Goal: Complete application form: Complete application form

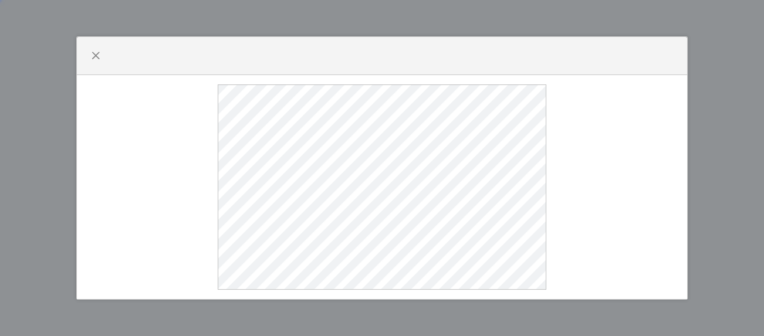
select select
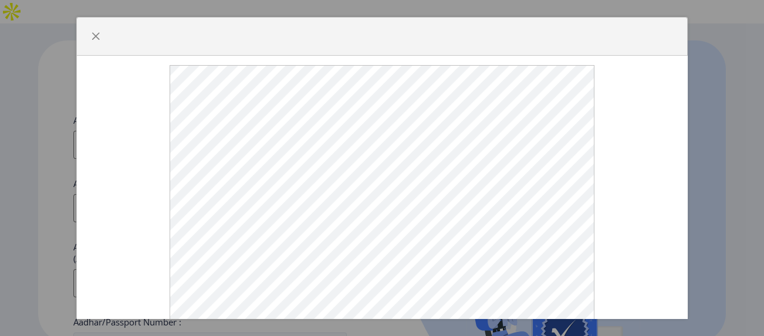
click at [381, 36] on div at bounding box center [382, 37] width 610 height 38
click at [657, 123] on div at bounding box center [381, 198] width 591 height 266
click at [90, 34] on button "button" at bounding box center [95, 36] width 19 height 19
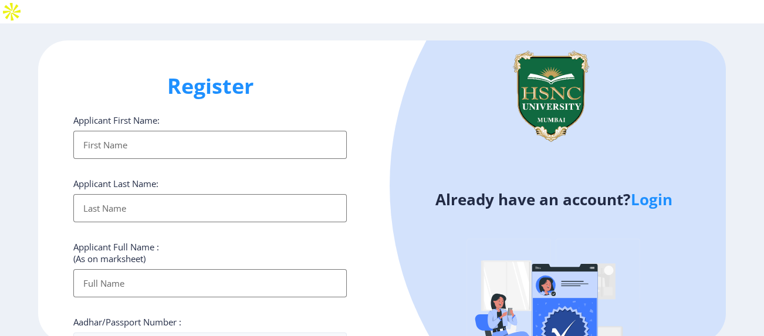
click at [203, 131] on input "Applicant First Name:" at bounding box center [209, 145] width 273 height 28
type input "[PERSON_NAME]"
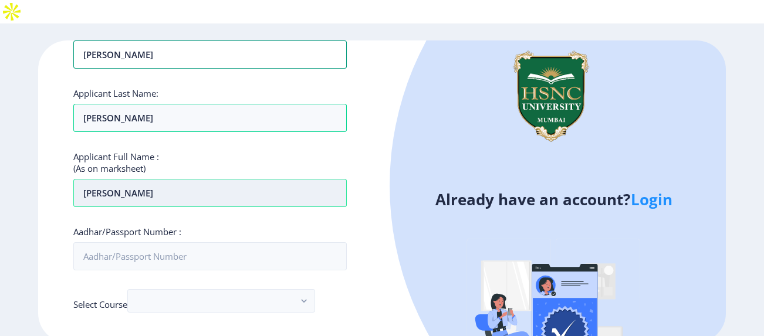
scroll to position [96, 0]
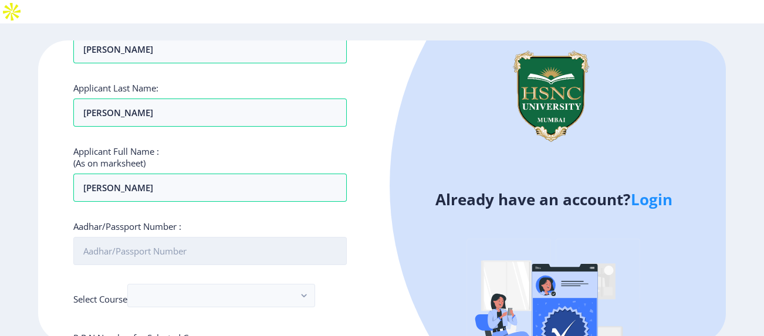
click at [165, 239] on input "Aadhar/Passport Number :" at bounding box center [209, 251] width 273 height 28
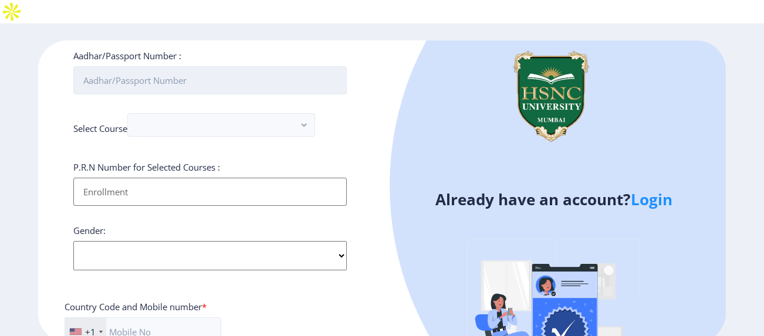
scroll to position [269, 0]
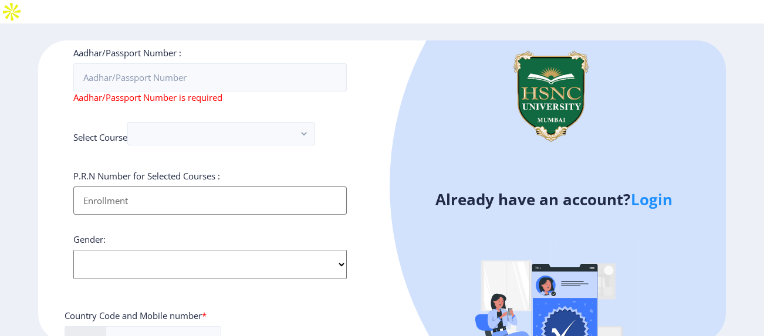
click at [212, 187] on input "Applicant First Name:" at bounding box center [209, 201] width 273 height 28
click at [211, 187] on input "Applicant First Name:" at bounding box center [209, 201] width 273 height 28
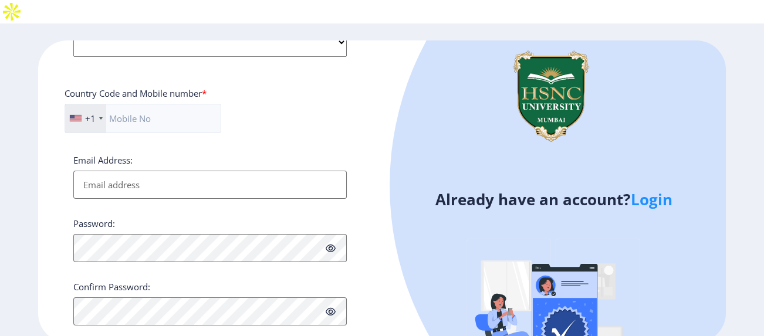
scroll to position [510, 0]
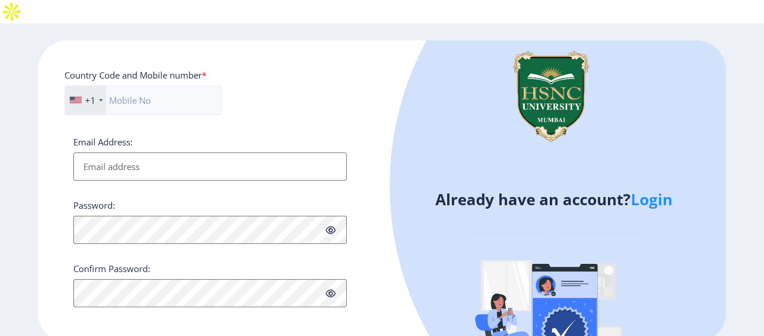
click at [327, 98] on div "+1 [GEOGRAPHIC_DATA] +1 [GEOGRAPHIC_DATA] +44 [GEOGRAPHIC_DATA] (‫[GEOGRAPHIC_D…" at bounding box center [210, 105] width 291 height 39
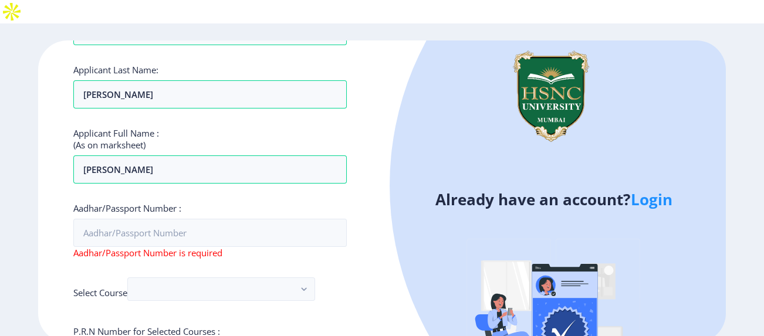
scroll to position [96, 0]
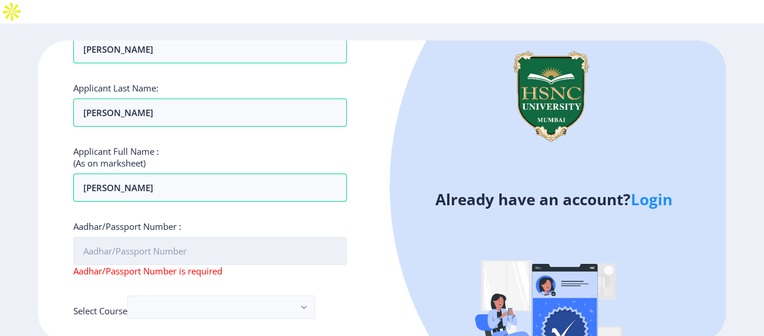
click at [289, 237] on input "Aadhar/Passport Number :" at bounding box center [209, 251] width 273 height 28
click at [234, 237] on input "Aadhar/Passport Number :" at bounding box center [209, 251] width 273 height 28
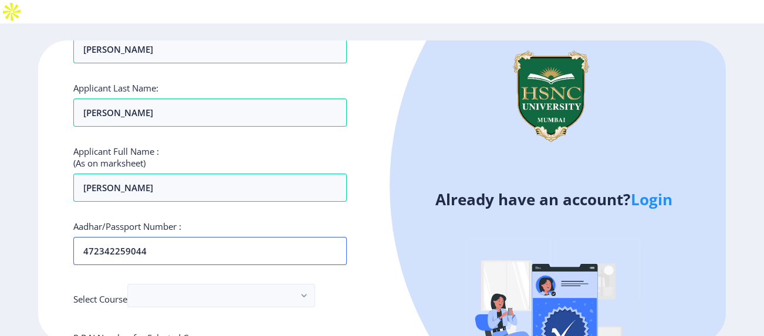
type input "472342259044"
drag, startPoint x: 238, startPoint y: 253, endPoint x: 247, endPoint y: 269, distance: 18.4
click at [247, 284] on button "button" at bounding box center [221, 295] width 188 height 23
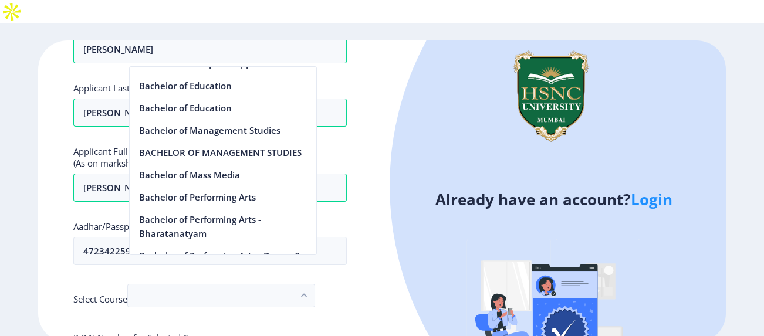
scroll to position [584, 0]
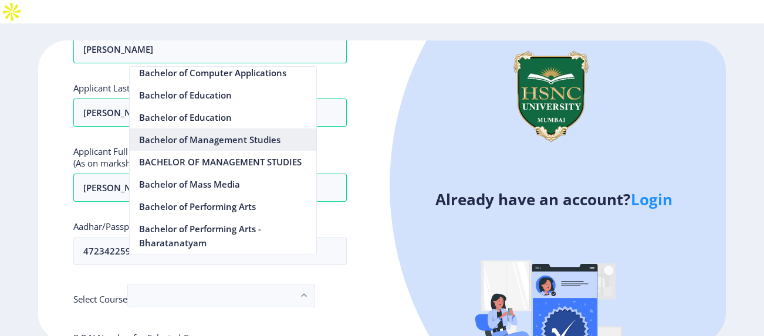
click at [243, 140] on nb-option "Bachelor of Management Studies" at bounding box center [223, 139] width 187 height 22
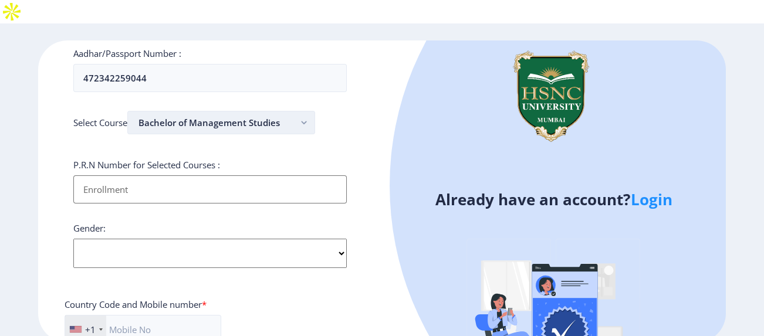
scroll to position [269, 0]
click at [235, 175] on input "Applicant First Name:" at bounding box center [209, 189] width 273 height 28
type input "00059280"
click at [201, 238] on select "Select Gender [DEMOGRAPHIC_DATA] [DEMOGRAPHIC_DATA] Other" at bounding box center [209, 252] width 273 height 29
select select "[DEMOGRAPHIC_DATA]"
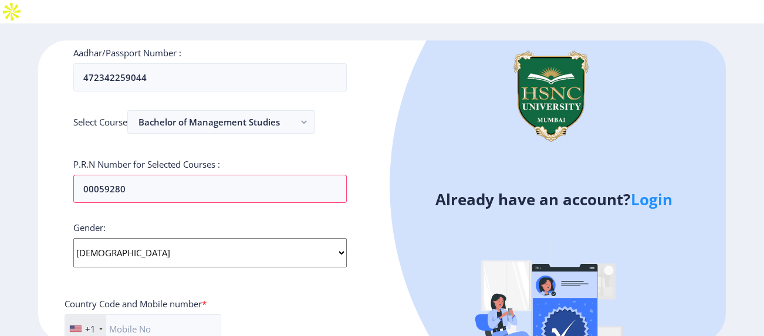
click at [73, 238] on select "Select Gender [DEMOGRAPHIC_DATA] [DEMOGRAPHIC_DATA] Other" at bounding box center [209, 252] width 273 height 29
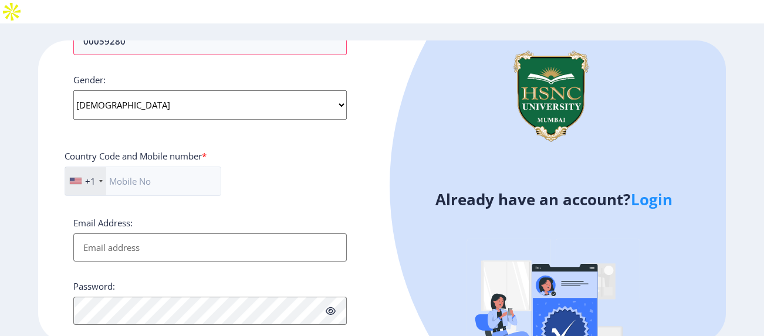
scroll to position [419, 0]
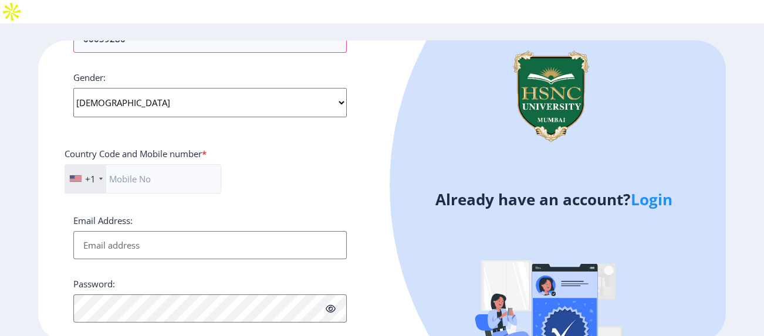
click at [91, 165] on div "+1" at bounding box center [85, 179] width 41 height 28
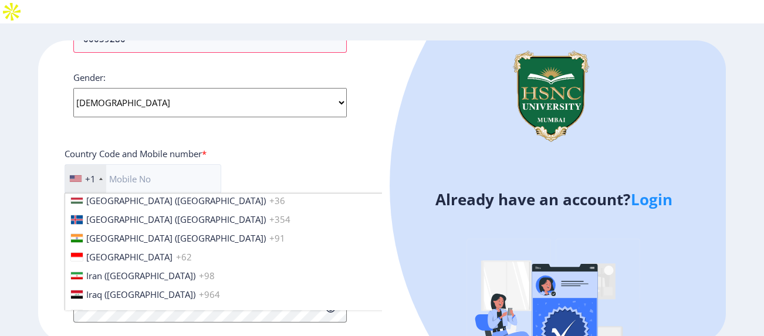
scroll to position [1825, 0]
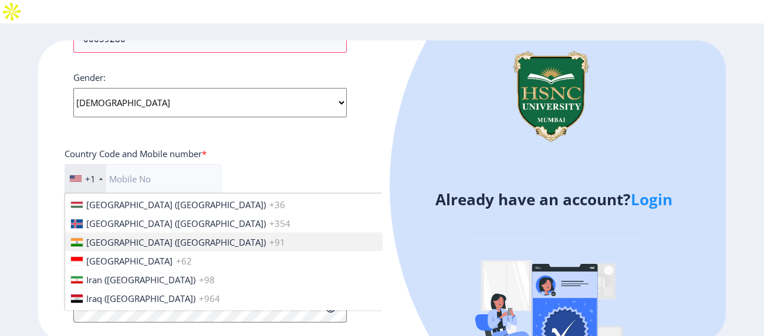
click at [195, 232] on li "[GEOGRAPHIC_DATA] ([GEOGRAPHIC_DATA]) +91" at bounding box center [250, 241] width 371 height 19
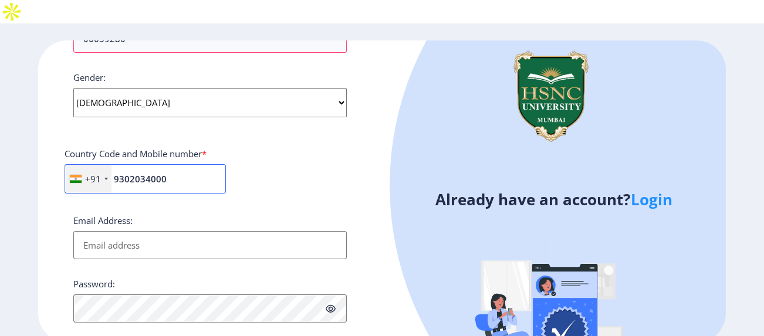
type input "9302034000"
click at [109, 231] on input "Email Address:" at bounding box center [209, 245] width 273 height 28
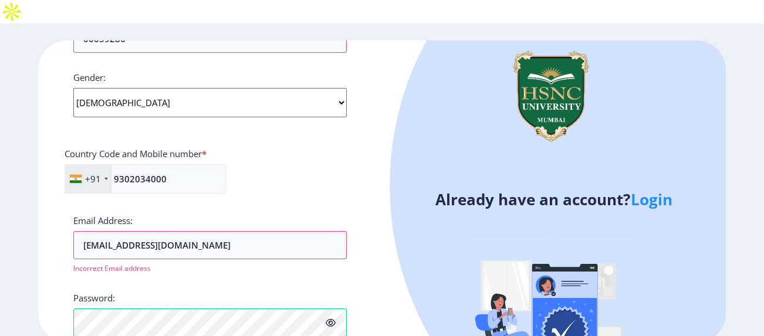
click at [330, 292] on div "Password:" at bounding box center [209, 314] width 273 height 45
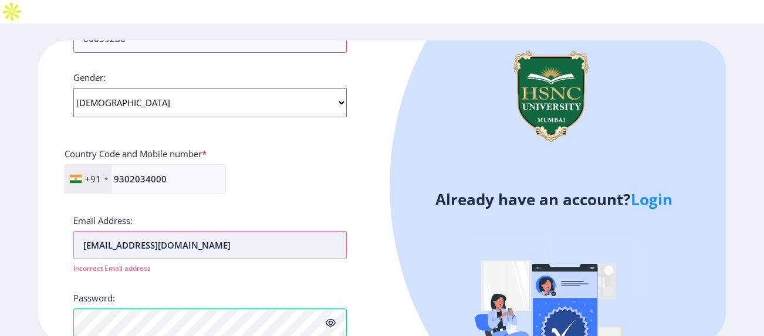
click at [261, 231] on input "[EMAIL_ADDRESS][DOMAIN_NAME]" at bounding box center [209, 245] width 273 height 28
type input "2"
type input "[EMAIL_ADDRESS][DOMAIN_NAME]"
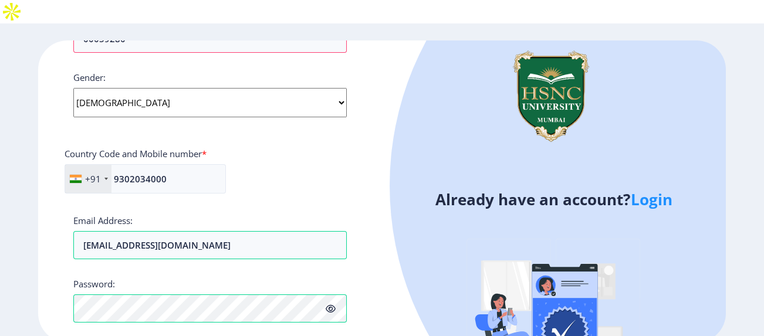
click at [331, 304] on icon at bounding box center [331, 308] width 10 height 9
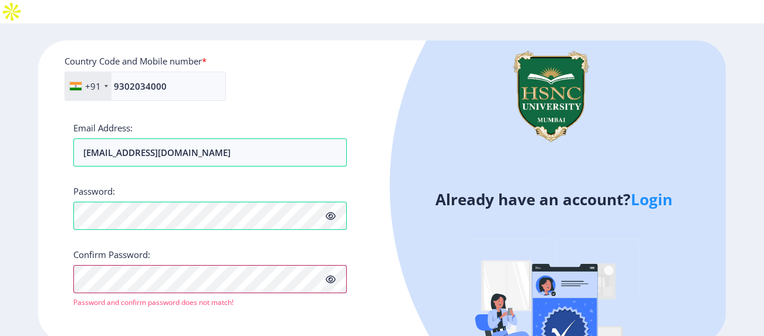
scroll to position [512, 0]
click at [92, 313] on button "Proceed" at bounding box center [95, 319] width 45 height 13
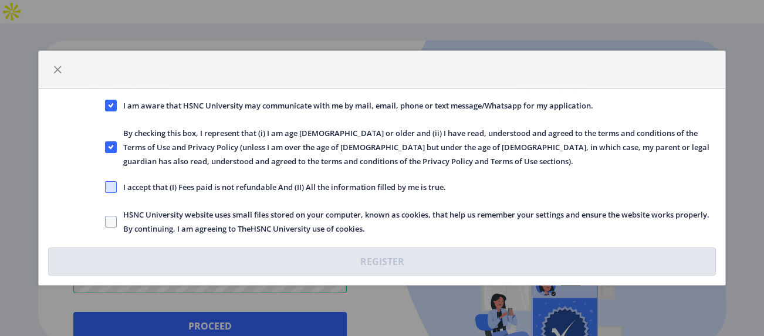
click at [116, 186] on span at bounding box center [111, 187] width 12 height 12
click at [106, 187] on input "I accept that (I) Fees paid is not refundable And (II) All the information fill…" at bounding box center [105, 187] width 1 height 1
checkbox input "true"
click at [110, 222] on span at bounding box center [111, 222] width 12 height 12
click at [106, 222] on input "HSNC University website uses small files stored on your computer, known as cook…" at bounding box center [105, 222] width 1 height 1
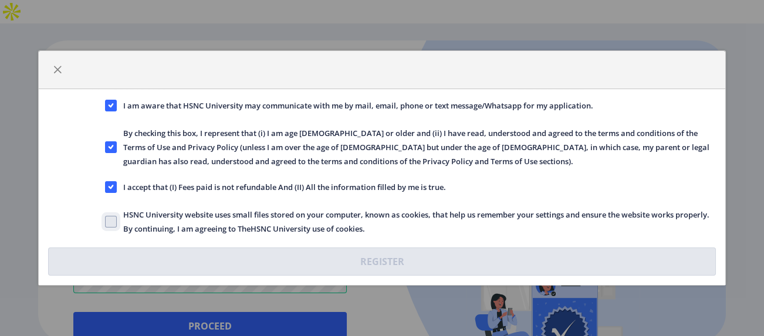
checkbox input "true"
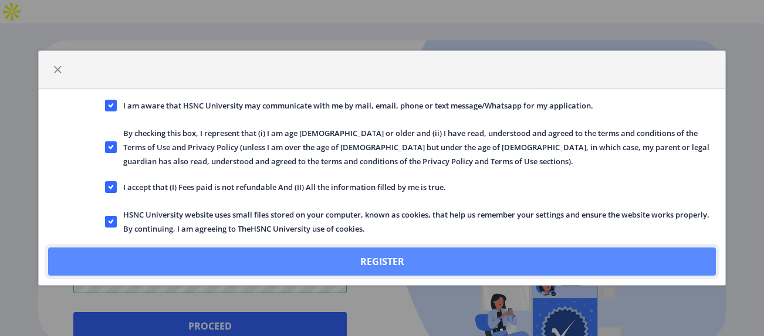
click at [185, 258] on button "Register" at bounding box center [382, 262] width 668 height 28
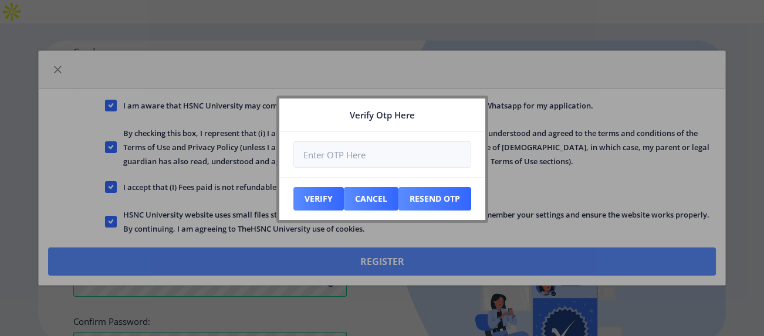
scroll to position [579, 0]
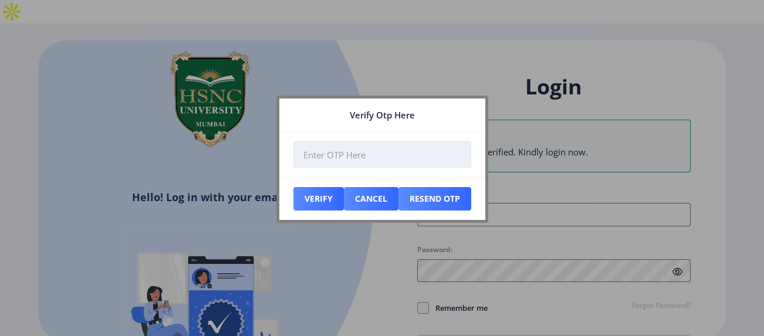
type input "[EMAIL_ADDRESS][DOMAIN_NAME]"
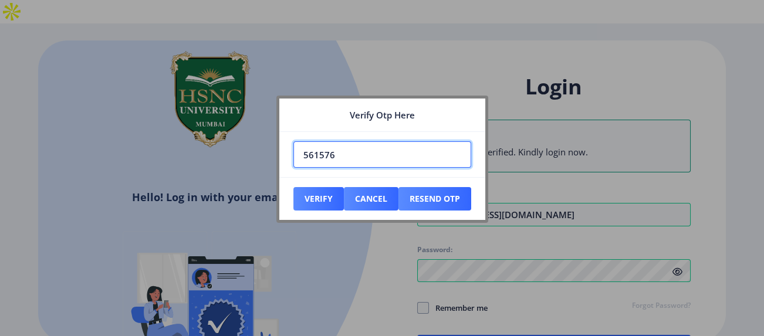
type input "561576"
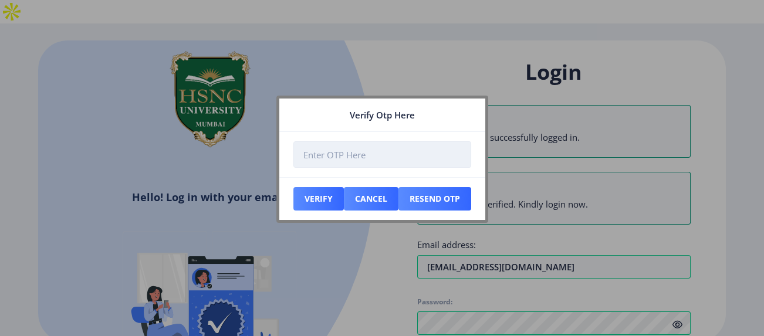
click at [371, 157] on input "number" at bounding box center [382, 154] width 178 height 26
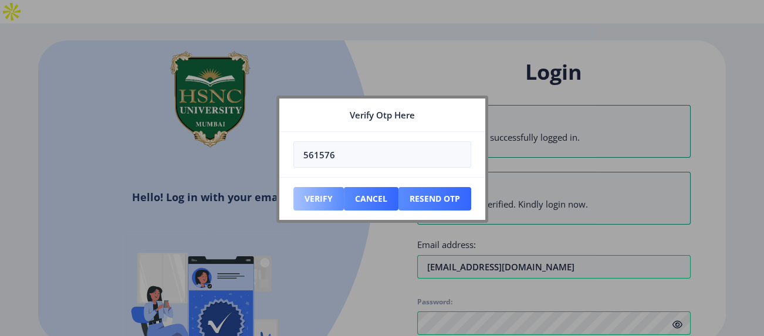
type input "561576"
click at [324, 194] on button "Verify" at bounding box center [318, 198] width 50 height 23
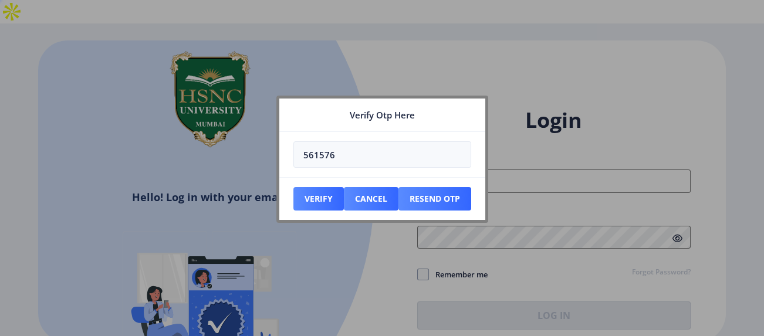
type input "[EMAIL_ADDRESS][DOMAIN_NAME]"
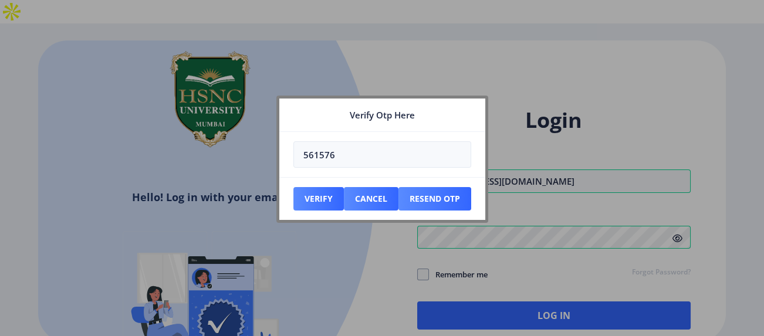
click at [526, 218] on div at bounding box center [382, 168] width 764 height 336
click at [344, 199] on button "Cancel" at bounding box center [318, 198] width 50 height 23
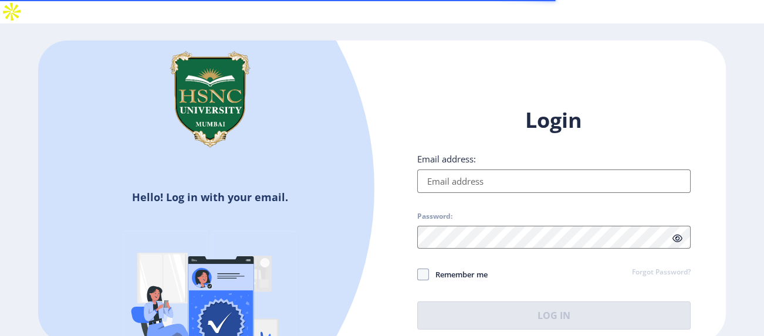
type input "[EMAIL_ADDRESS][DOMAIN_NAME]"
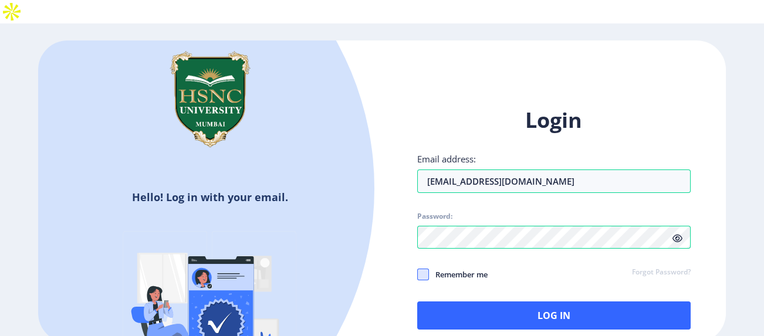
click at [422, 269] on span at bounding box center [423, 275] width 12 height 12
click at [418, 275] on input "Remember me" at bounding box center [417, 275] width 1 height 1
checkbox input "true"
click at [678, 234] on icon at bounding box center [677, 238] width 10 height 9
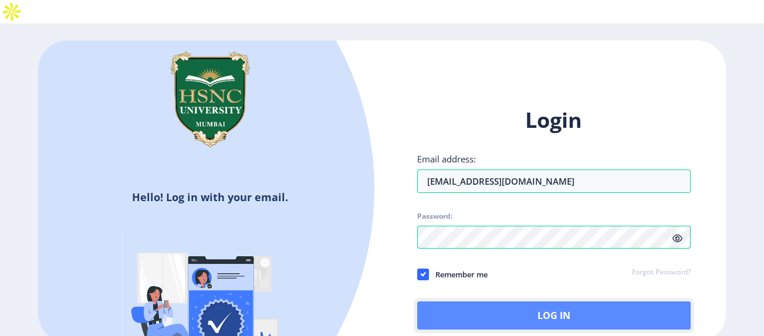
click at [553, 302] on button "Log In" at bounding box center [553, 316] width 273 height 28
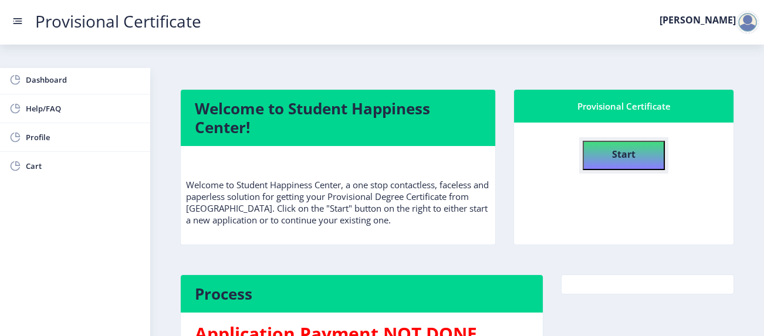
click at [632, 143] on h4 "Start" at bounding box center [623, 153] width 23 height 21
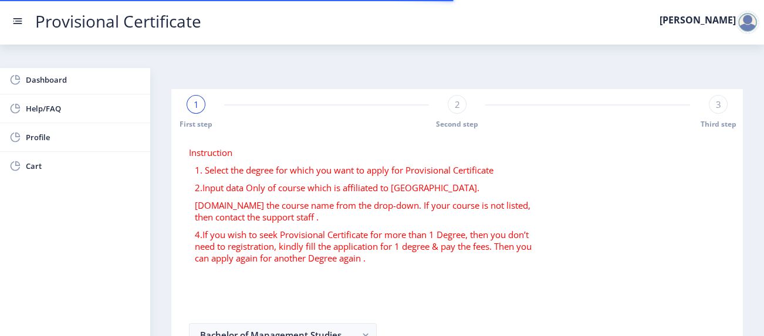
select select
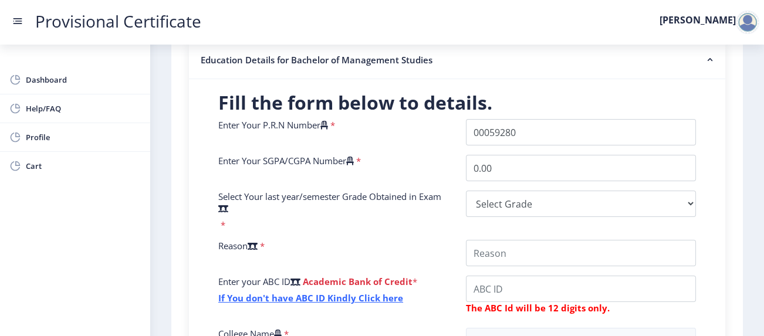
scroll to position [273, 0]
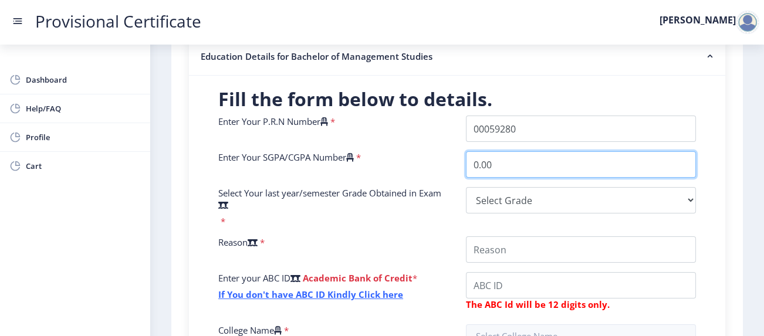
click at [523, 151] on input "0.00" at bounding box center [581, 164] width 230 height 26
type input "0"
type input "9.21"
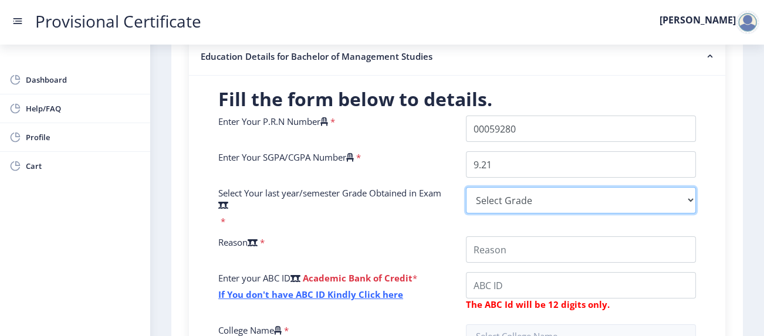
click at [515, 187] on select "Select Grade O A+ A B+ B C D F(Fail)" at bounding box center [581, 200] width 230 height 26
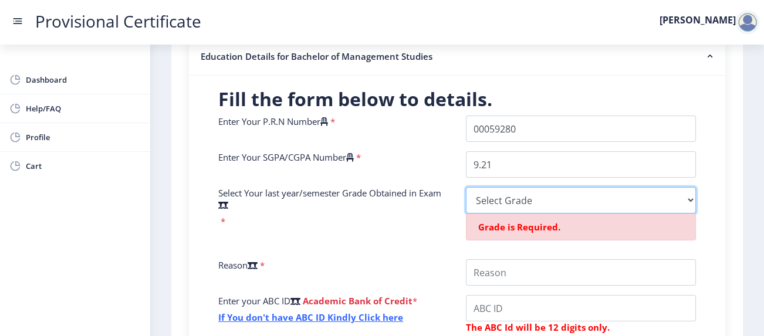
click at [534, 187] on select "Select Grade O A+ A B+ B C D F(Fail)" at bounding box center [581, 200] width 230 height 26
select select "A+"
click at [466, 187] on select "Select Grade O A+ A B+ B C D F(Fail)" at bounding box center [581, 200] width 230 height 26
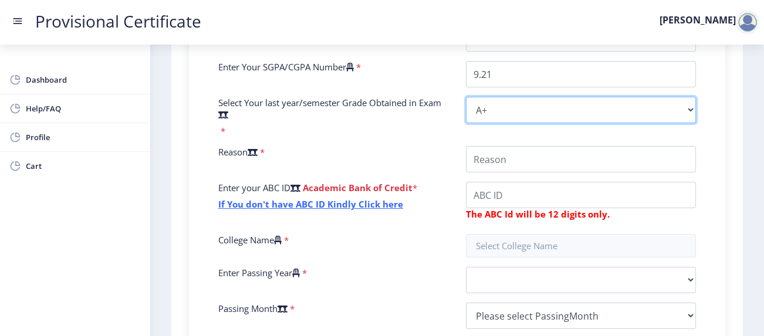
scroll to position [364, 0]
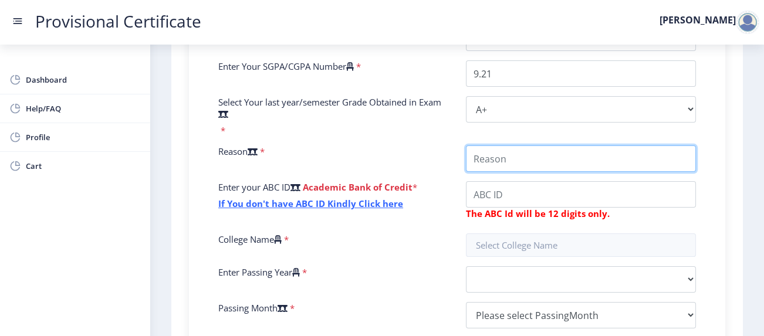
click at [516, 145] on input "College Name" at bounding box center [581, 158] width 230 height 26
type input "Want to apply to university in [GEOGRAPHIC_DATA]"
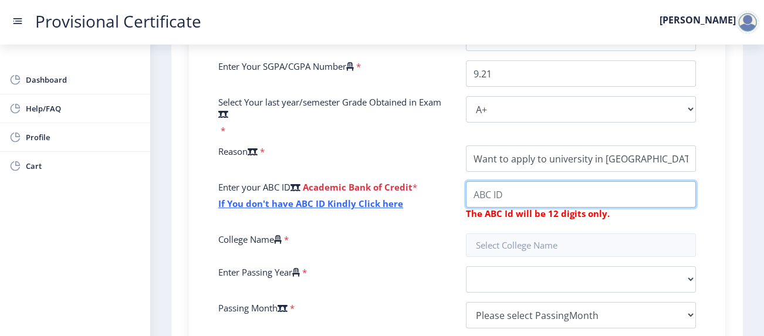
click at [519, 181] on input "College Name" at bounding box center [581, 194] width 230 height 26
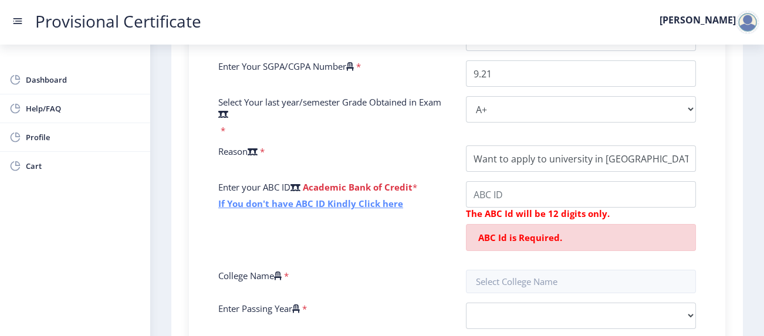
click at [380, 198] on link "If You don't have ABC ID Kindly Click here" at bounding box center [310, 204] width 185 height 12
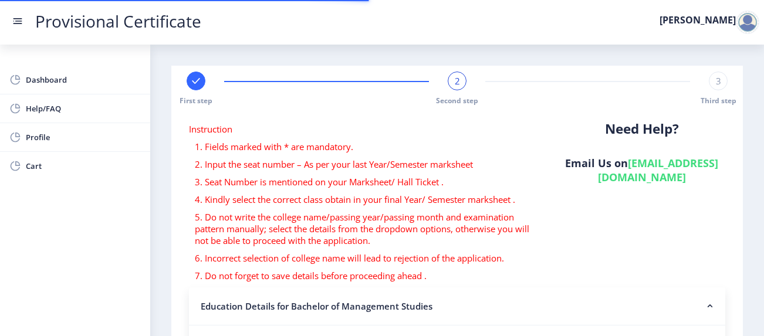
select select
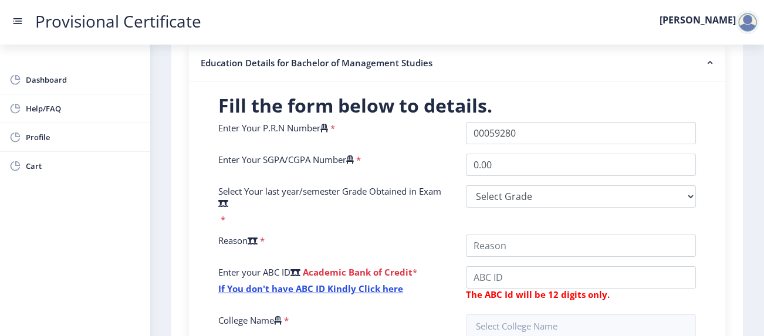
scroll to position [255, 0]
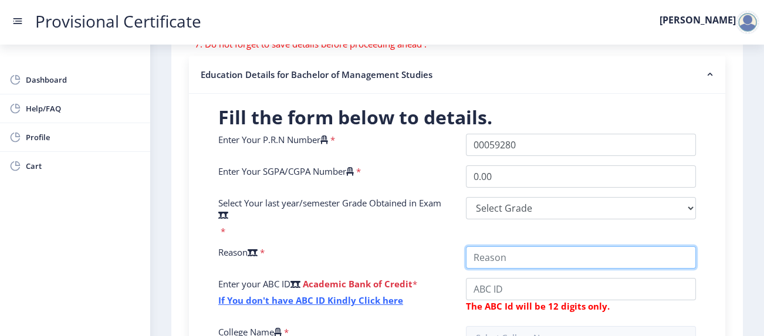
click at [496, 246] on input "College Name" at bounding box center [581, 257] width 230 height 22
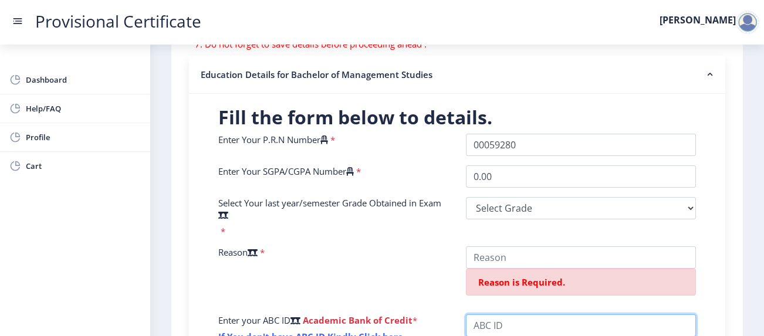
click at [499, 260] on div "Enter Your P.R.N Number * Enter Your SGPA/CGPA Number * 0.00 Select Your last y…" at bounding box center [456, 296] width 495 height 325
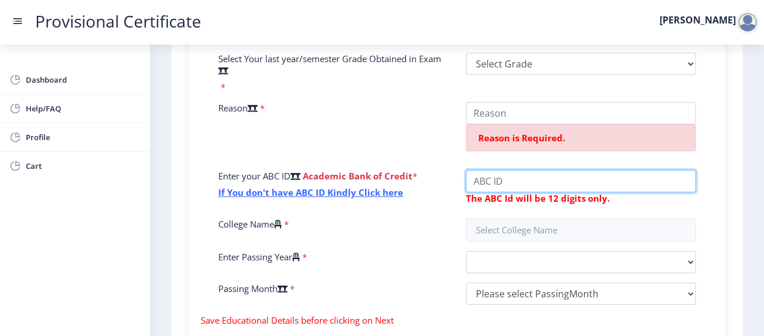
scroll to position [401, 0]
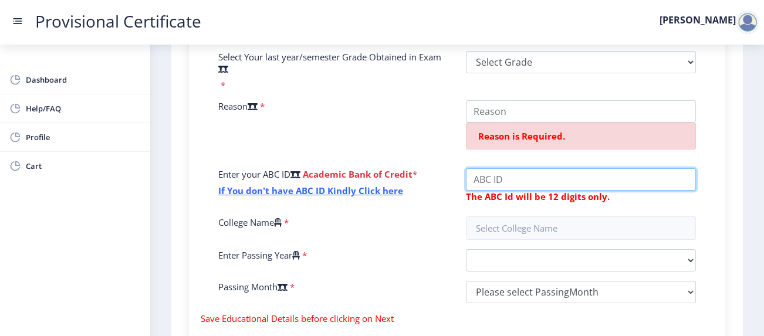
click at [503, 168] on input "College Name" at bounding box center [581, 179] width 230 height 22
type input "517654701931"
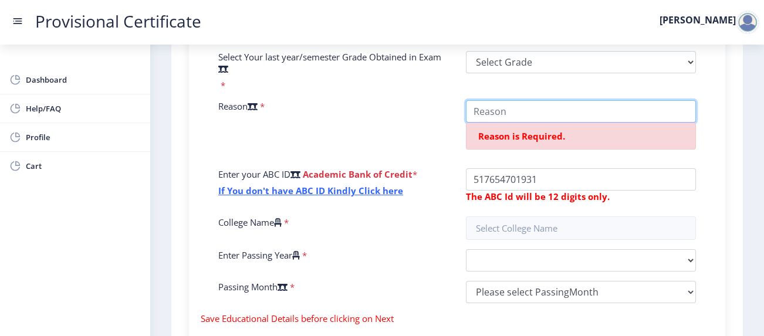
click at [509, 100] on input "College Name" at bounding box center [581, 111] width 230 height 22
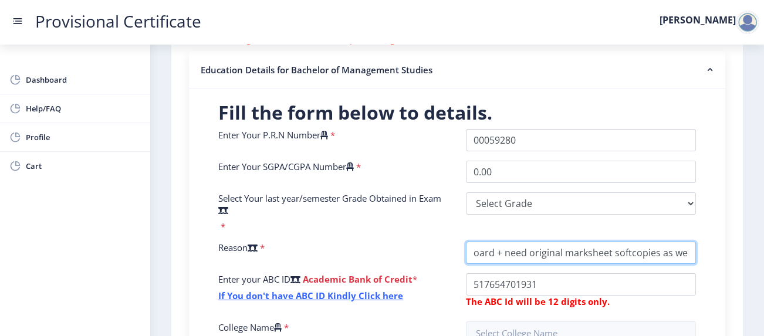
scroll to position [259, 0]
type input "want to apply to universities aboard + need original marksheet softcopies as we…"
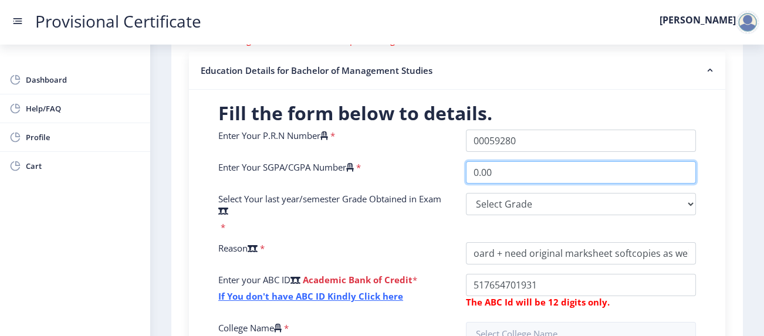
scroll to position [0, 0]
click at [492, 161] on input "0.00" at bounding box center [581, 172] width 230 height 22
type input "0"
type input "9.21"
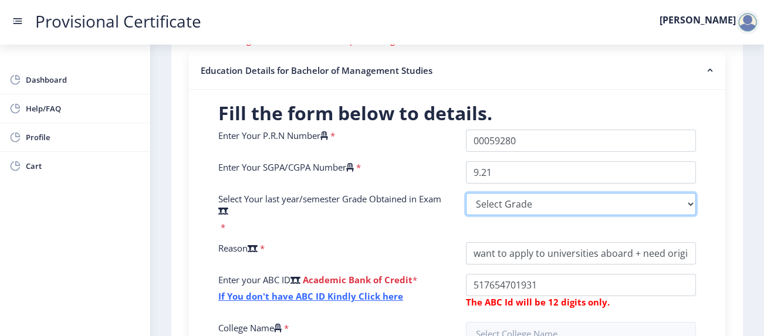
click at [500, 193] on select "Select Grade O A+ A B+ B C D F(Fail)" at bounding box center [581, 204] width 230 height 22
select select "A+"
click at [466, 193] on select "Select Grade O A+ A B+ B C D F(Fail)" at bounding box center [581, 204] width 230 height 22
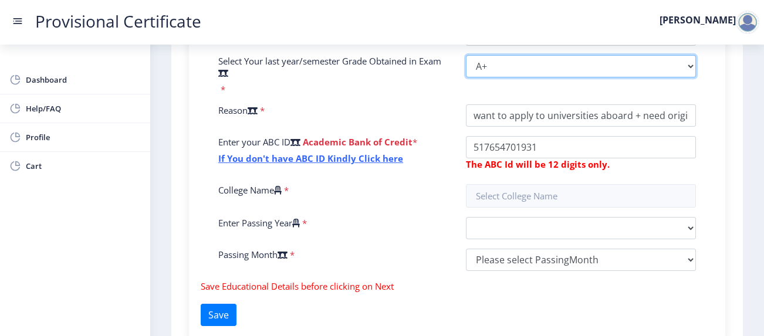
scroll to position [415, 0]
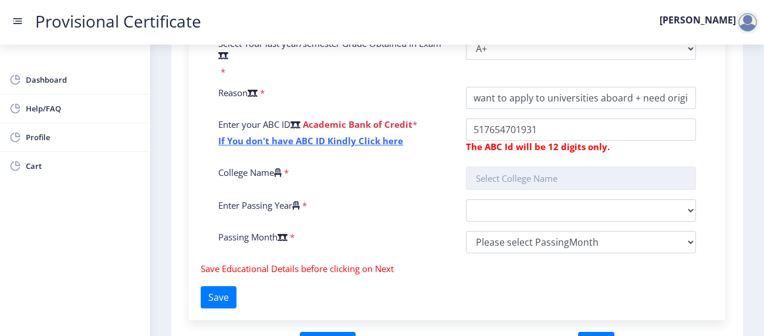
click at [510, 167] on input "text" at bounding box center [581, 178] width 230 height 23
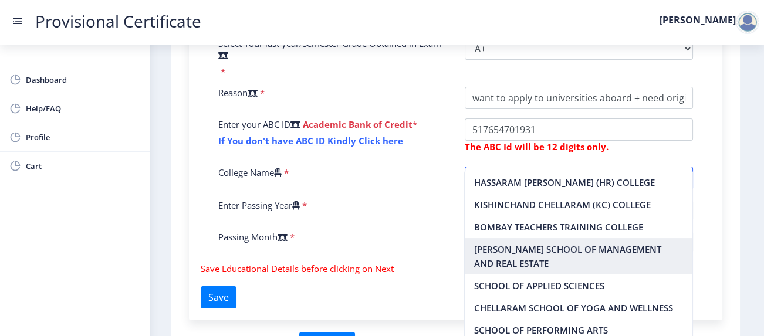
scroll to position [0, 0]
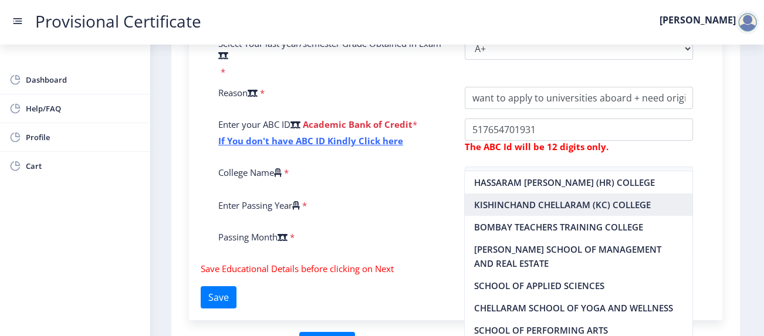
click at [550, 208] on nb-option "KISHINCHAND CHELLARAM (KC) COLLEGE" at bounding box center [578, 205] width 227 height 22
type input "KISHINCHAND CHELLARAM (KC) COLLEGE"
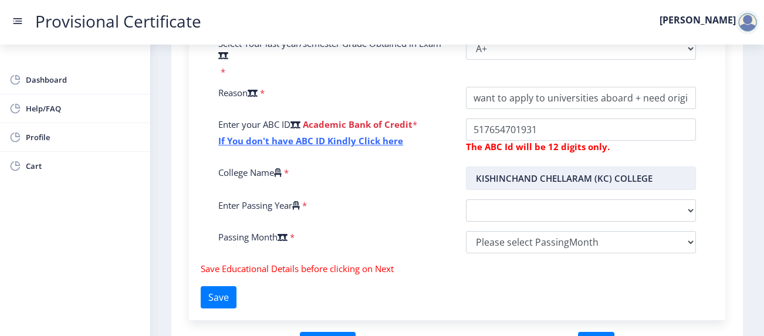
click at [653, 167] on input "KISHINCHAND CHELLARAM (KC) COLLEGE" at bounding box center [581, 178] width 230 height 23
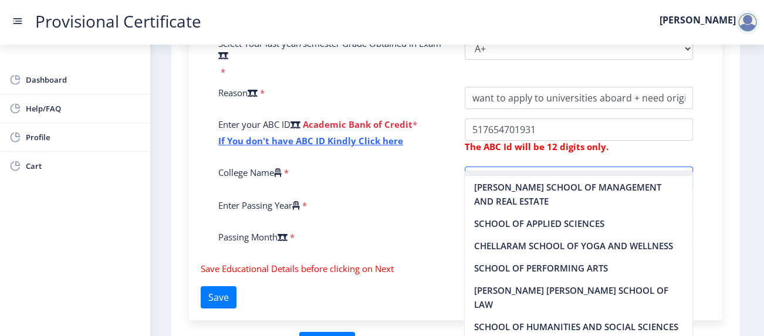
scroll to position [63, 0]
click at [663, 167] on input "KISHINCHAND CHELLARAM (KC) COLLEGE" at bounding box center [579, 178] width 229 height 23
click at [417, 204] on div "Enter Your P.R.N Number * Enter Your SGPA/CGPA Number * 9.21 Select Your last y…" at bounding box center [455, 118] width 492 height 289
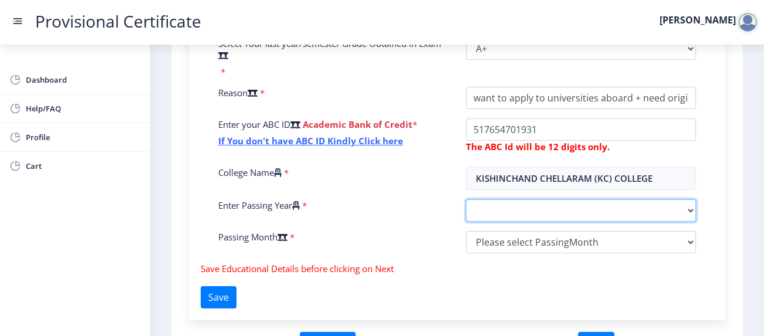
click at [481, 199] on select "2025 2024 2023 2022 2021 2020 2019 2018 2017 2016 2015 2014 2013 2012 2011 2010…" at bounding box center [581, 210] width 230 height 22
select select "2025"
click at [466, 199] on select "2025 2024 2023 2022 2021 2020 2019 2018 2017 2016 2015 2014 2013 2012 2011 2010…" at bounding box center [581, 210] width 230 height 22
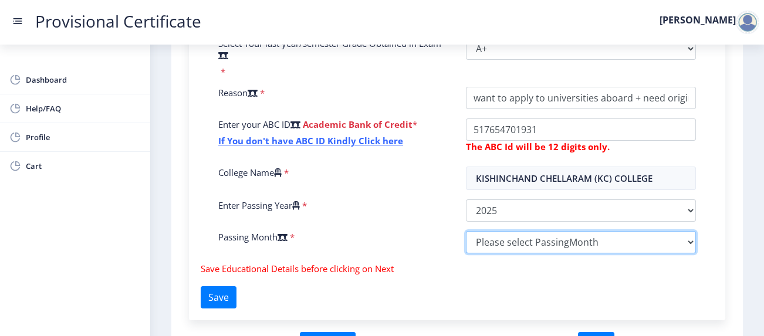
click at [532, 231] on select "Please select PassingMonth (01) January (02) February (03) March (04) April (05…" at bounding box center [581, 242] width 230 height 22
select select "May"
click at [466, 231] on select "Please select PassingMonth (01) January (02) February (03) March (04) April (05…" at bounding box center [581, 242] width 230 height 22
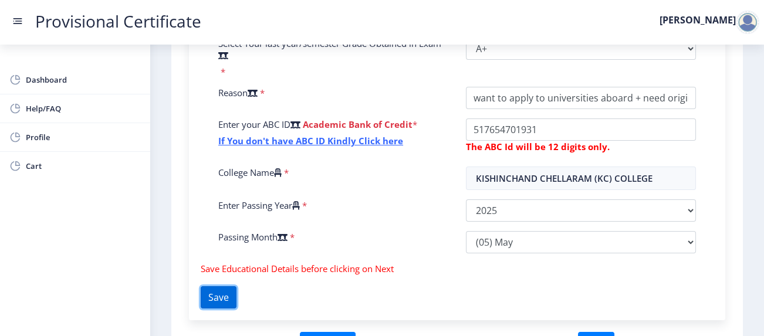
click at [235, 286] on button "Save" at bounding box center [219, 297] width 36 height 22
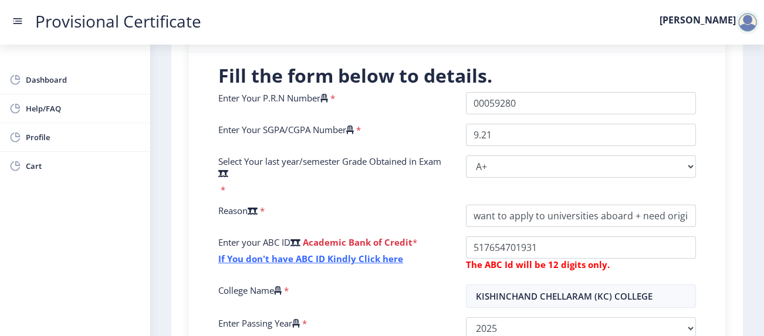
scroll to position [319, 0]
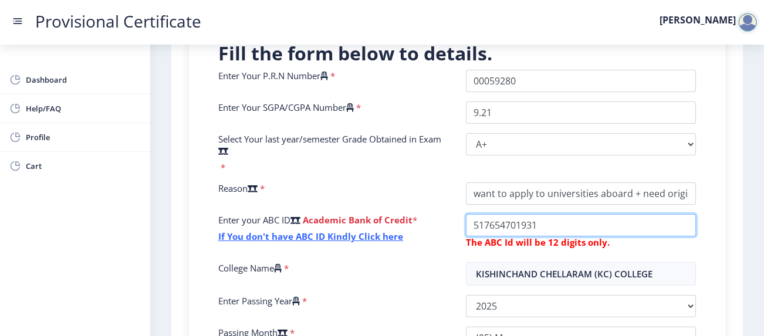
click at [551, 195] on input "College Name" at bounding box center [581, 193] width 230 height 22
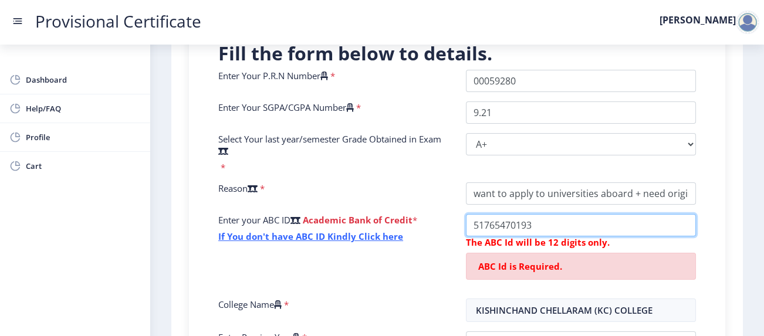
type input "517654701931"
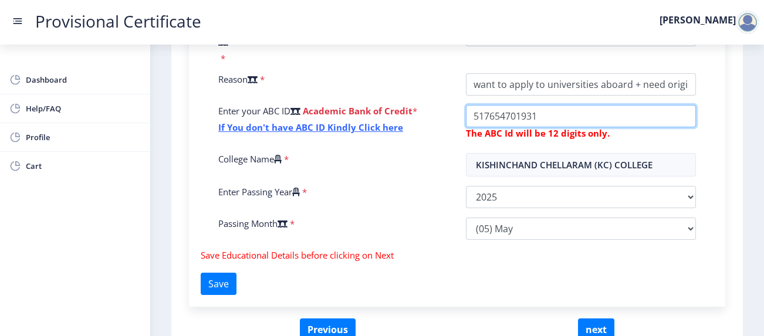
scroll to position [424, 0]
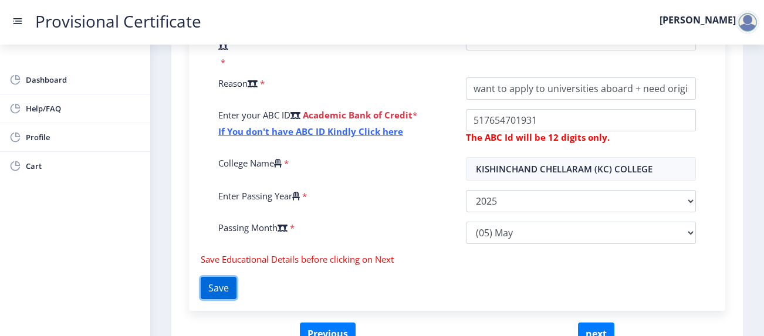
click at [224, 277] on button "Save" at bounding box center [219, 288] width 36 height 22
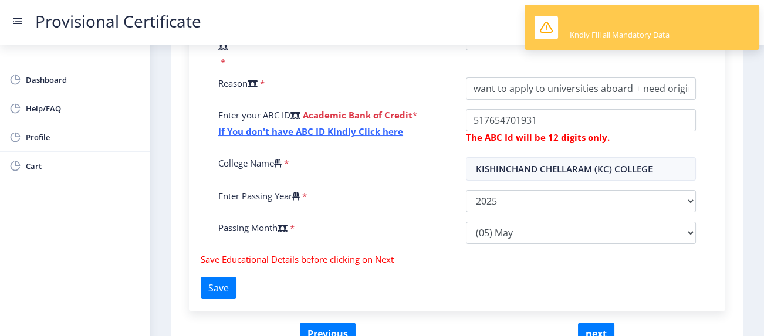
click at [592, 33] on div "Kndly Fill all Mandatory Data" at bounding box center [620, 34] width 100 height 11
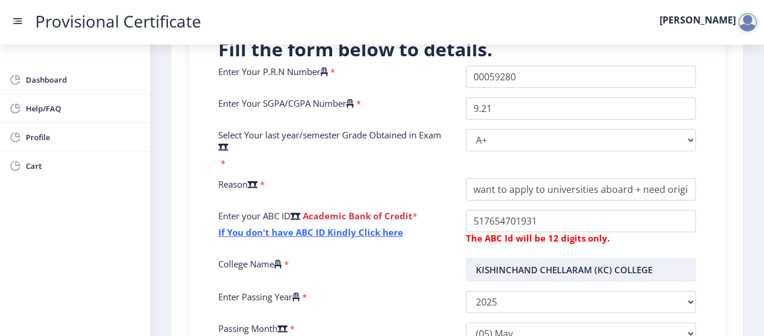
scroll to position [319, 0]
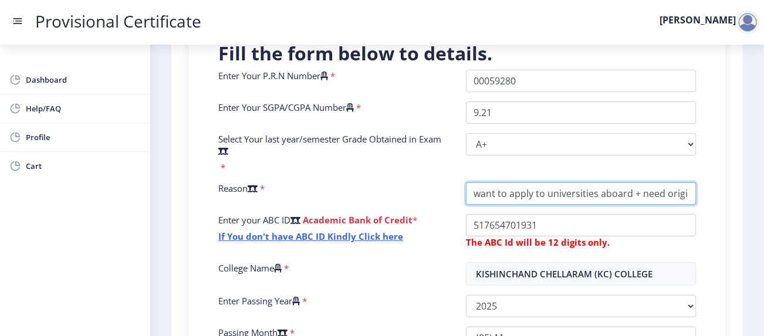
click at [636, 182] on input "College Name" at bounding box center [581, 193] width 230 height 22
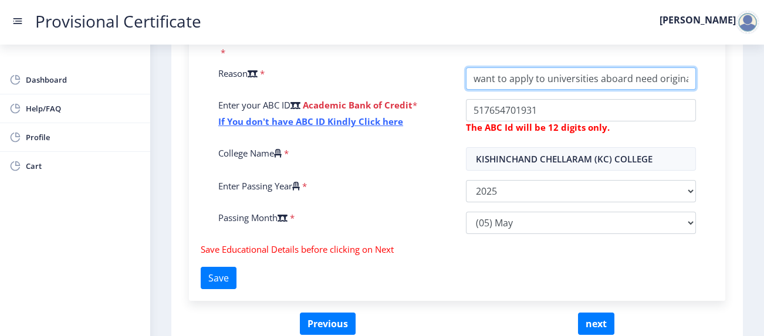
scroll to position [469, 0]
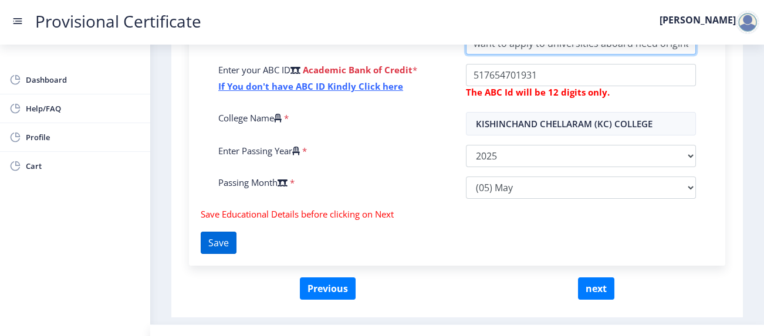
type input "want to apply to universities aboard need original marksheet softcopies as well"
click at [228, 232] on button "Save" at bounding box center [219, 243] width 36 height 22
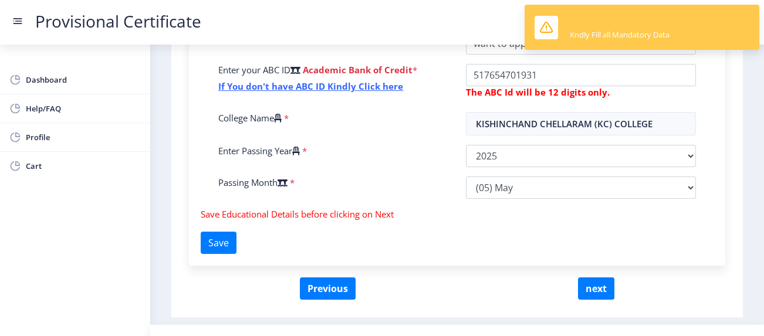
click at [575, 46] on nb-toast "Kndly Fill all Mandatory Data" at bounding box center [641, 27] width 235 height 45
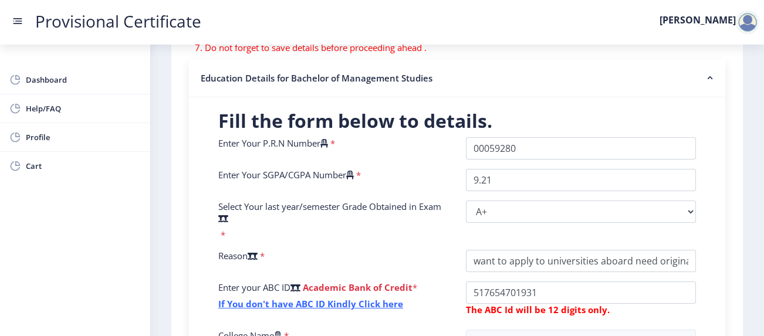
scroll to position [273, 0]
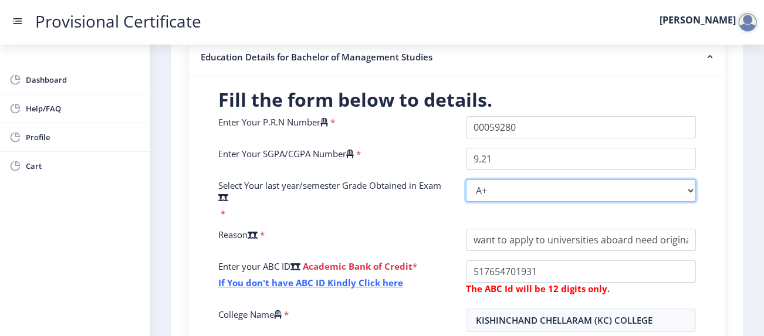
click at [537, 180] on select "Select Grade O A+ A B+ B C D F(Fail)" at bounding box center [581, 191] width 230 height 22
click at [466, 180] on select "Select Grade O A+ A B+ B C D F(Fail)" at bounding box center [581, 191] width 230 height 22
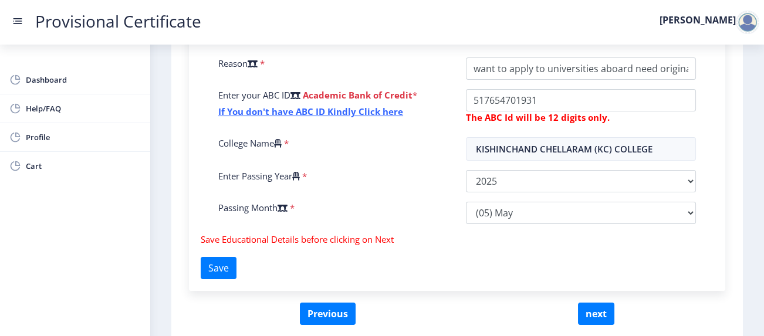
scroll to position [460, 0]
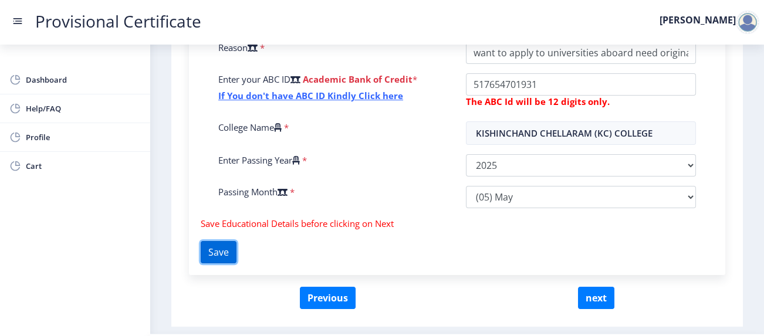
click at [236, 241] on button "Save" at bounding box center [219, 252] width 36 height 22
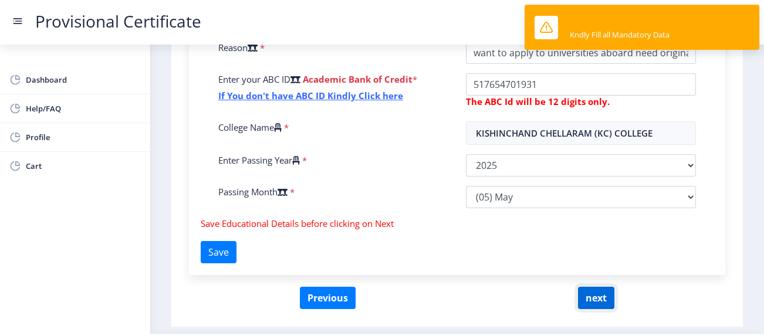
click at [595, 287] on button "next" at bounding box center [596, 298] width 36 height 22
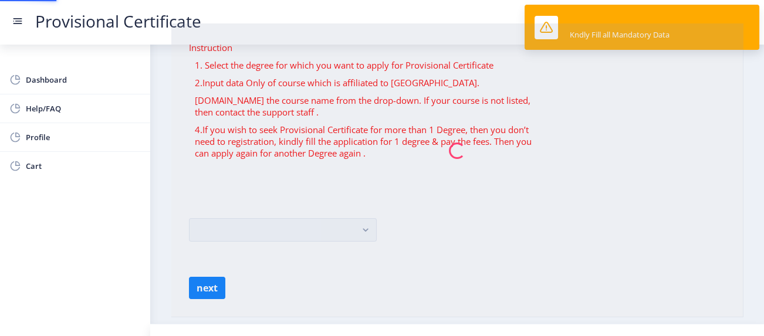
scroll to position [0, 0]
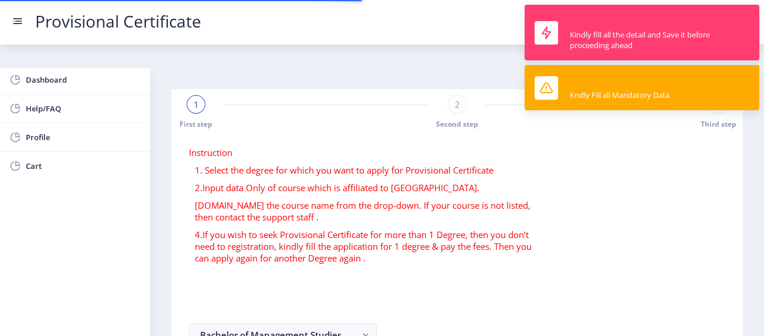
select select
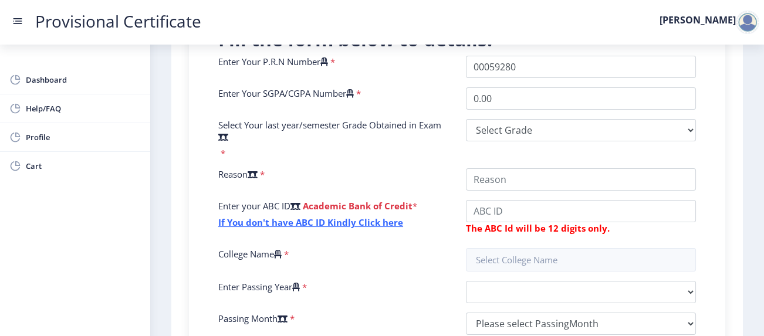
scroll to position [309, 0]
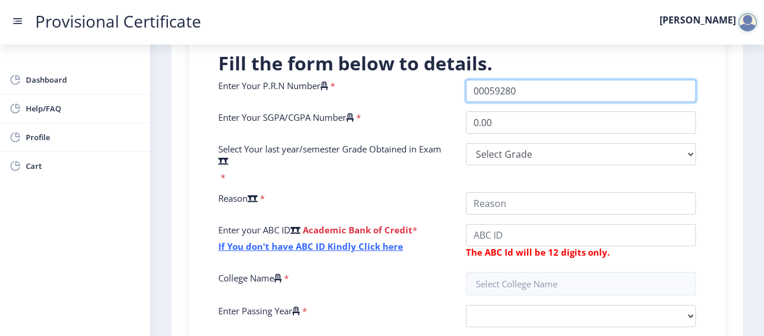
click at [518, 80] on input "Enter Your P.R.N Number" at bounding box center [581, 91] width 230 height 22
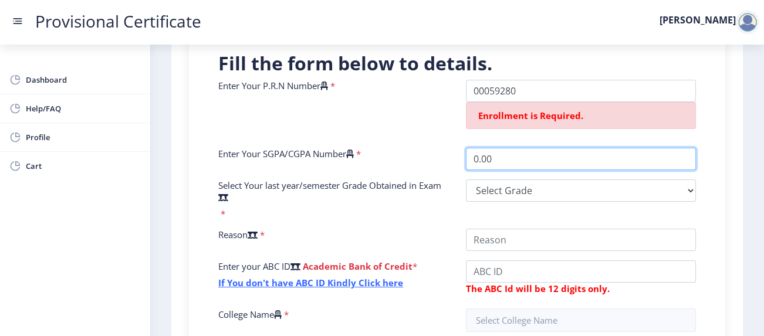
click at [511, 148] on input "0.00" at bounding box center [581, 159] width 230 height 22
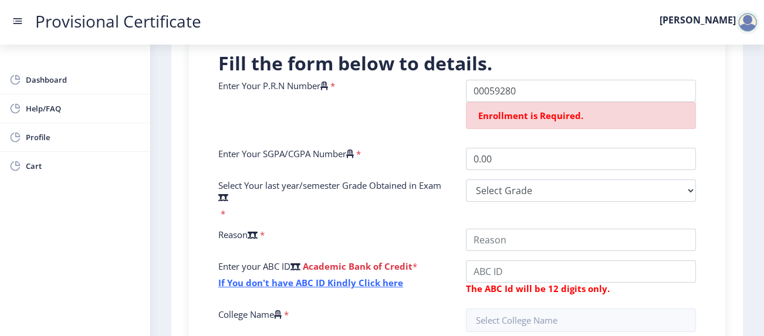
click at [515, 110] on span "Enrollment is Required." at bounding box center [530, 116] width 105 height 12
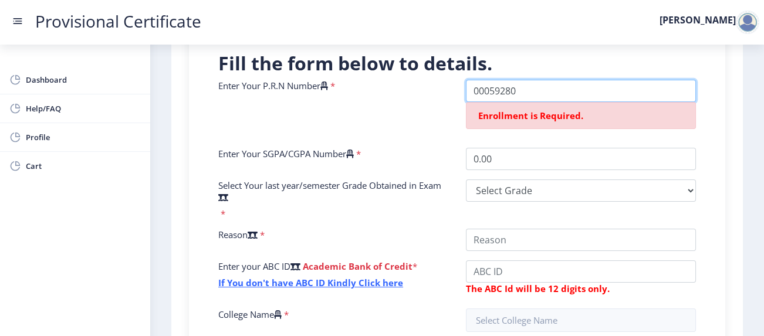
click at [519, 80] on input "Enter Your P.R.N Number" at bounding box center [581, 91] width 230 height 22
type input "0"
type input "00059280"
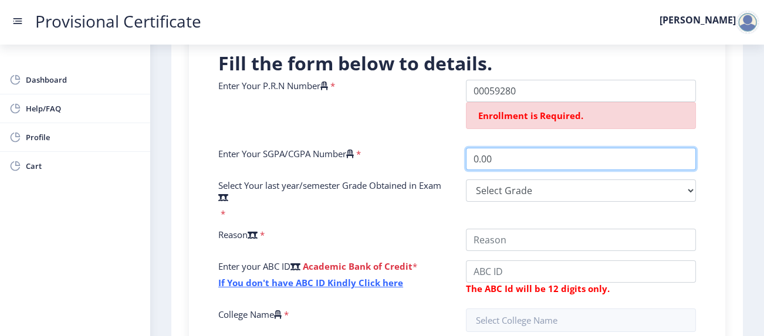
click at [521, 148] on input "0.00" at bounding box center [581, 159] width 230 height 22
type input "0"
type input "9.21"
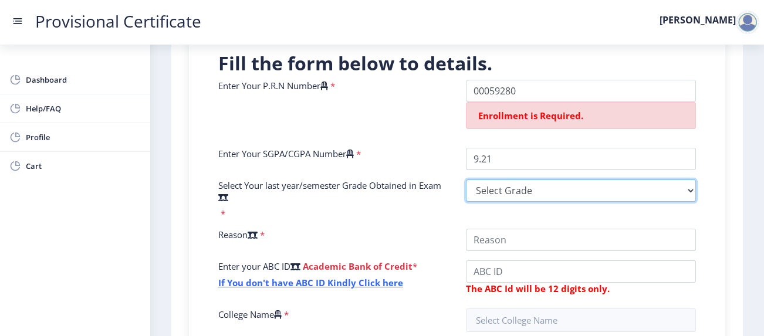
click at [519, 180] on select "Select Grade O A+ A B+ B C D F(Fail)" at bounding box center [581, 191] width 230 height 22
select select "A+"
click at [466, 180] on select "Select Grade O A+ A B+ B C D F(Fail)" at bounding box center [581, 191] width 230 height 22
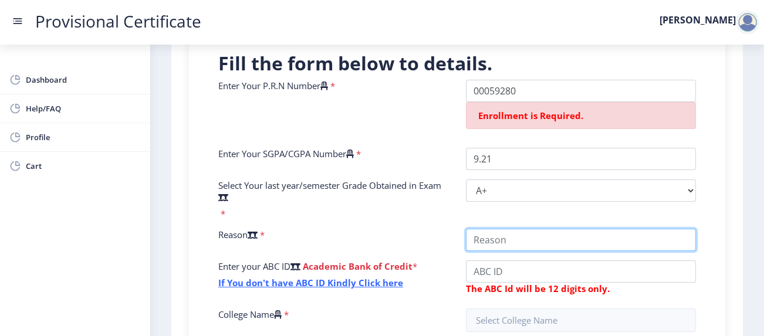
click at [517, 229] on input "College Name" at bounding box center [581, 240] width 230 height 22
click at [637, 229] on input "College Name" at bounding box center [581, 240] width 230 height 22
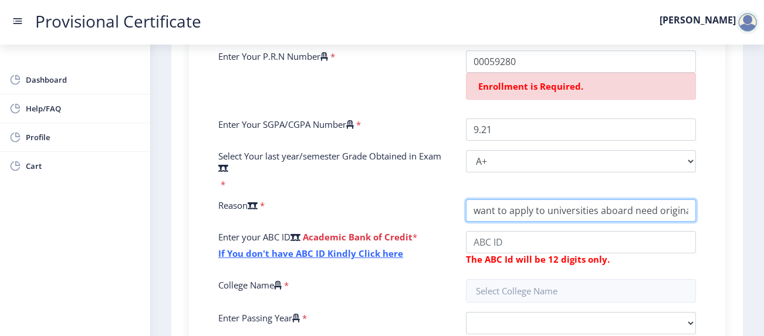
scroll to position [341, 0]
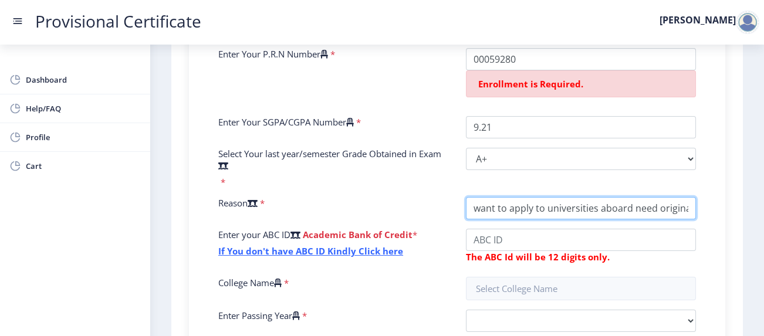
type input "want to apply to universities aboard need original marksheet softcopies as well"
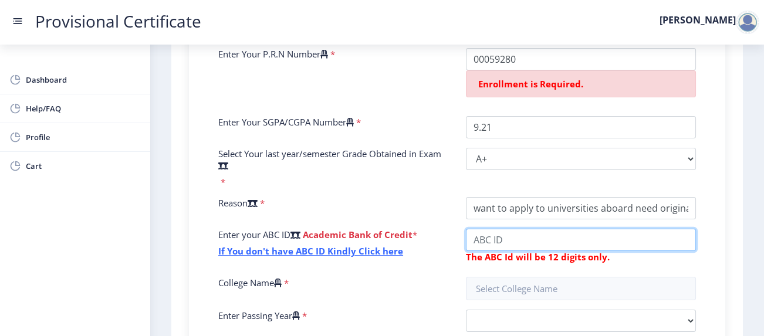
click at [549, 229] on input "College Name" at bounding box center [581, 240] width 230 height 22
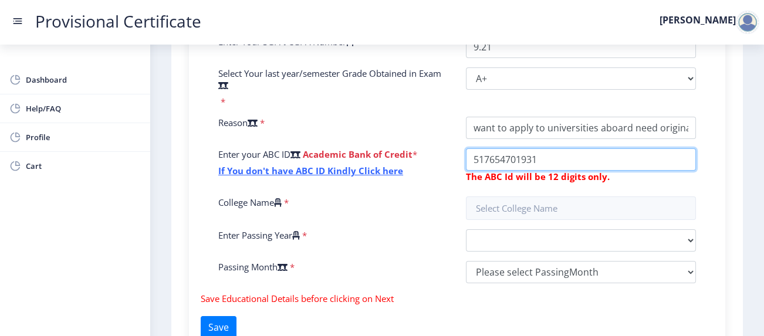
scroll to position [423, 0]
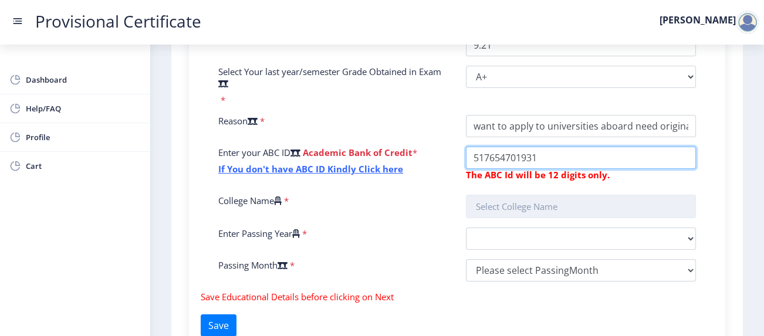
type input "517654701931"
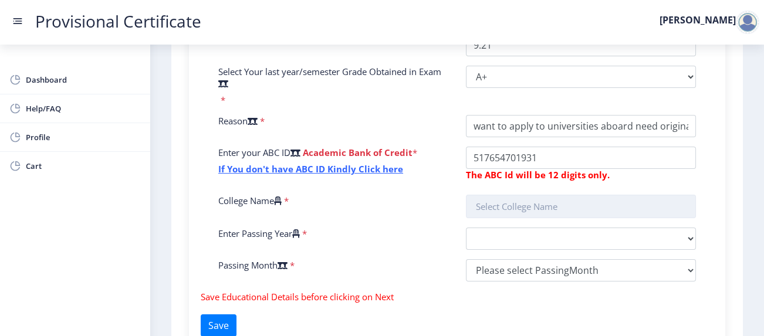
click at [543, 195] on input "text" at bounding box center [581, 206] width 230 height 23
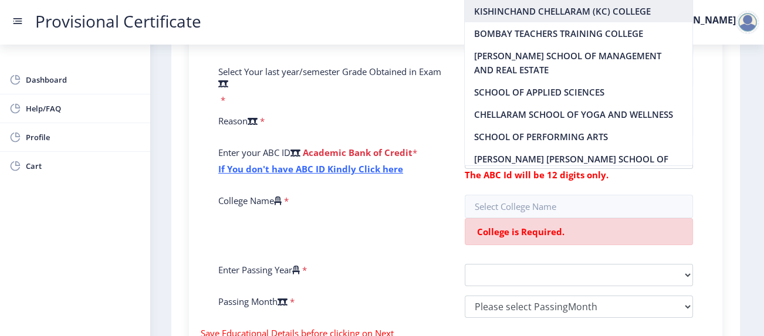
click at [564, 17] on nb-option "KISHINCHAND CHELLARAM (KC) COLLEGE" at bounding box center [578, 11] width 227 height 22
type input "KISHINCHAND CHELLARAM (KC) COLLEGE"
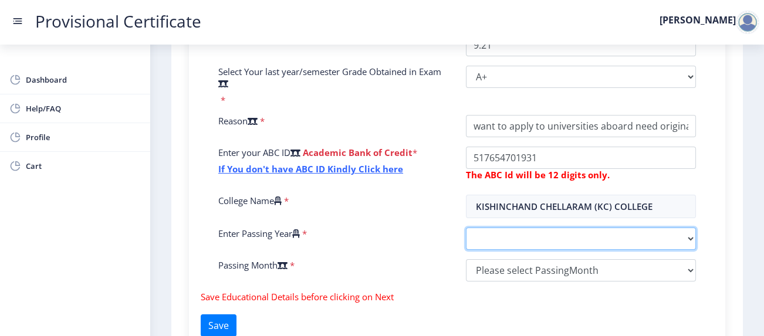
click at [536, 228] on select "2025 2024 2023 2022 2021 2020 2019 2018 2017 2016 2015 2014 2013 2012 2011 2010…" at bounding box center [581, 239] width 230 height 22
select select "2025"
click at [466, 228] on select "2025 2024 2023 2022 2021 2020 2019 2018 2017 2016 2015 2014 2013 2012 2011 2010…" at bounding box center [581, 239] width 230 height 22
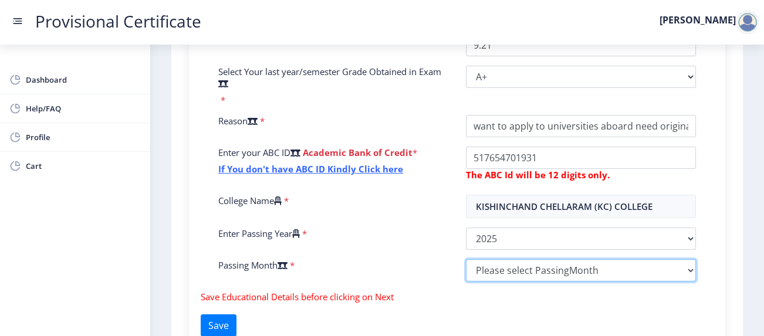
click at [500, 259] on select "Please select PassingMonth (01) January (02) February (03) March (04) April (05…" at bounding box center [581, 270] width 230 height 22
select select "May"
click at [466, 259] on select "Please select PassingMonth (01) January (02) February (03) March (04) April (05…" at bounding box center [581, 270] width 230 height 22
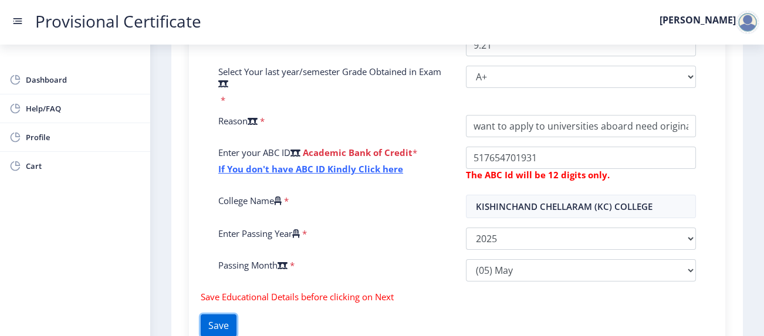
click at [236, 314] on button "Save" at bounding box center [219, 325] width 36 height 22
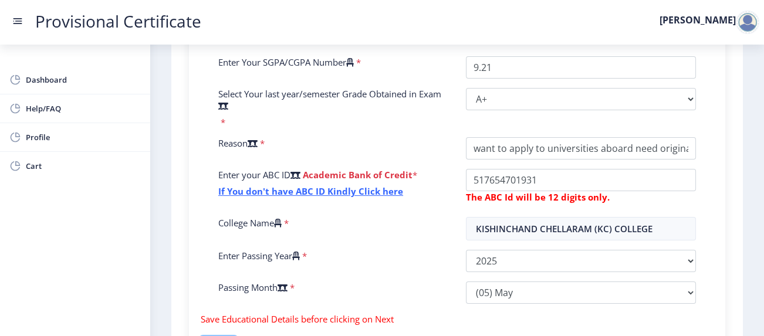
scroll to position [410, 0]
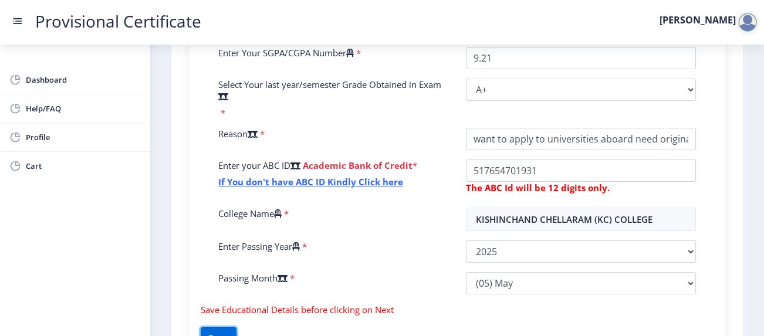
click at [207, 327] on button "Save" at bounding box center [219, 338] width 36 height 22
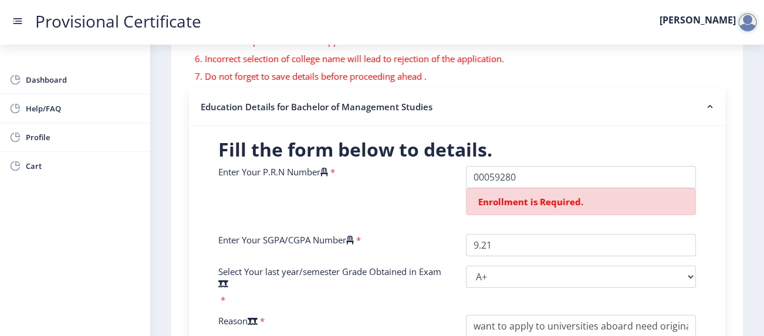
scroll to position [223, 0]
click at [551, 196] on span "Enrollment is Required." at bounding box center [530, 202] width 105 height 12
click at [583, 188] on div "Enrollment is Required." at bounding box center [581, 201] width 230 height 27
click at [704, 101] on rect at bounding box center [710, 107] width 12 height 12
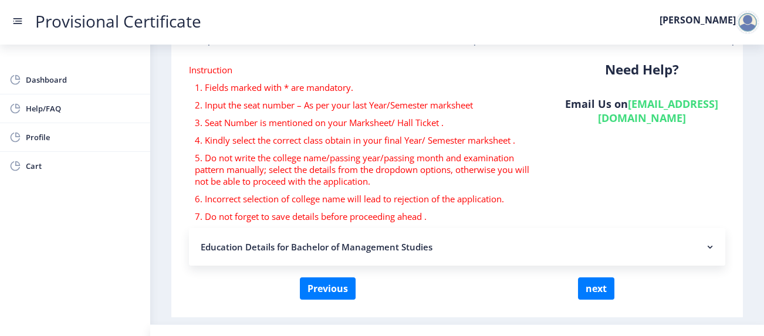
click at [696, 228] on nb-accordion-item-header "Education Details for Bachelor of Management Studies" at bounding box center [457, 247] width 536 height 38
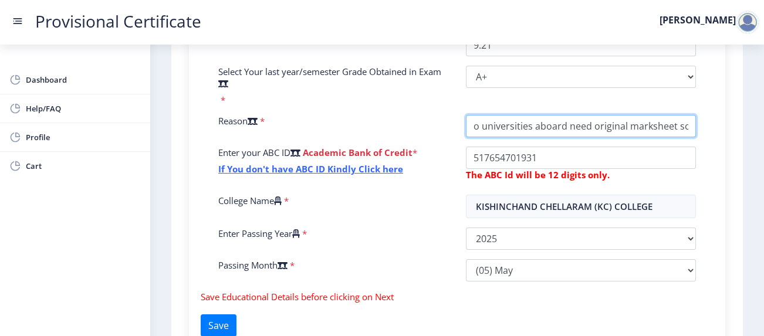
scroll to position [0, 130]
drag, startPoint x: 631, startPoint y: 102, endPoint x: 702, endPoint y: 110, distance: 70.8
click at [702, 110] on div "Fill the form below to details. Enter Your P.R.N Number * Enrollment is Require…" at bounding box center [457, 114] width 513 height 353
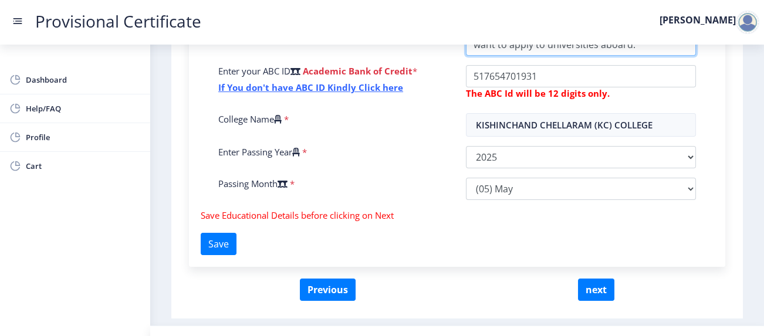
scroll to position [505, 0]
type input "want to apply to universities aboard."
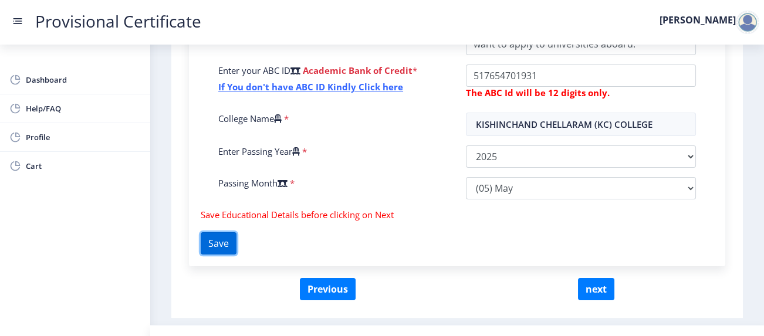
click at [222, 232] on button "Save" at bounding box center [219, 243] width 36 height 22
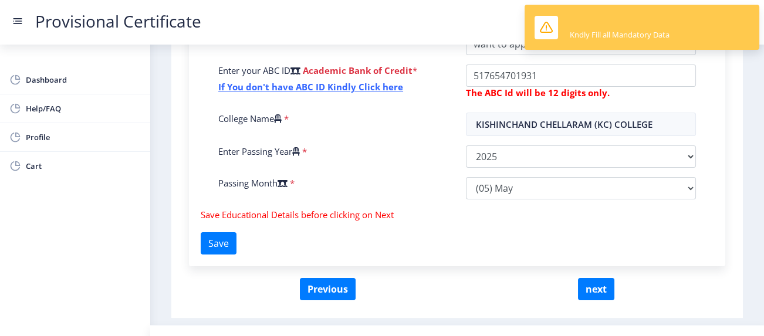
click at [584, 22] on div "Kndly Fill all Mandatory Data" at bounding box center [620, 27] width 100 height 25
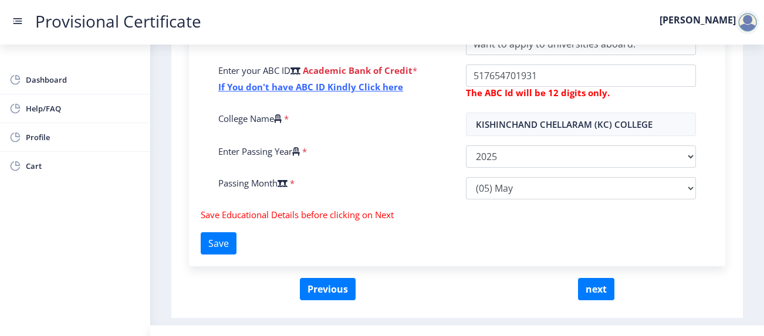
click at [584, 22] on div "Provisional Certificate Annie" at bounding box center [394, 22] width 764 height 14
click at [668, 26] on div "Provisional Certificate Annie" at bounding box center [394, 22] width 764 height 14
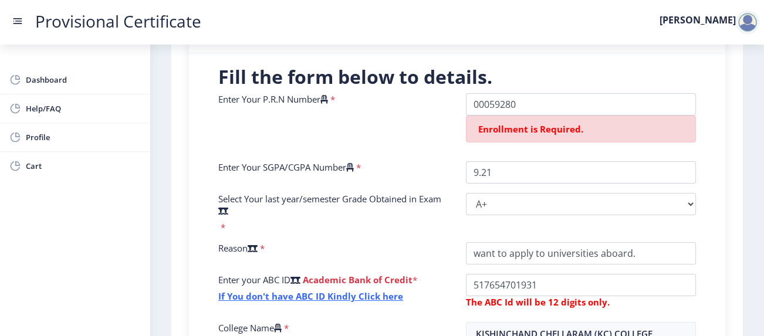
scroll to position [291, 0]
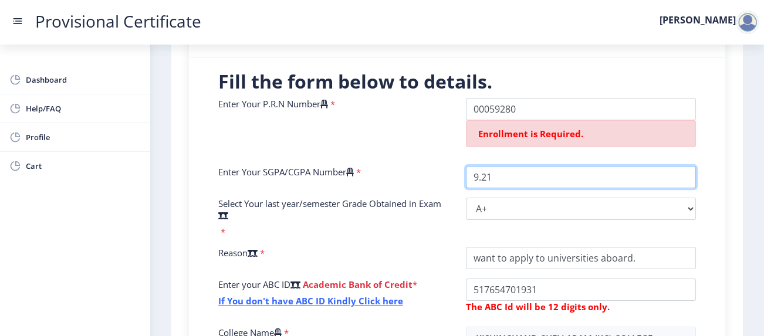
click at [603, 166] on input "9.21" at bounding box center [581, 177] width 230 height 22
type input "9"
type input "9.21"
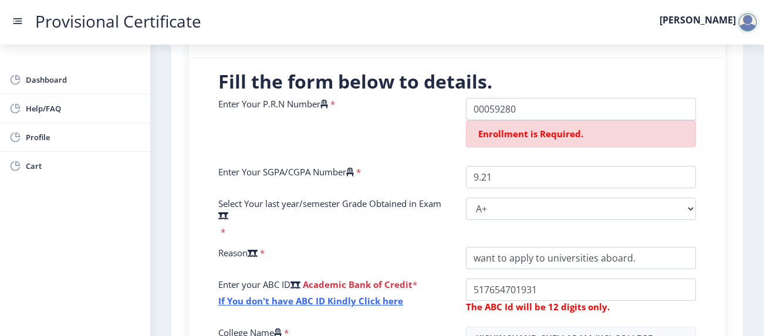
click at [400, 98] on div "Enter Your P.R.N Number *" at bounding box center [333, 127] width 248 height 59
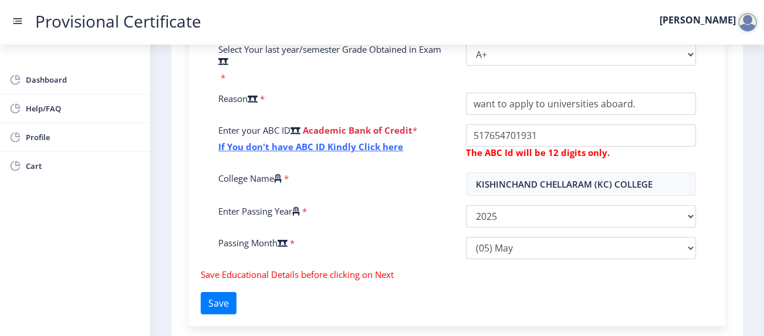
scroll to position [446, 0]
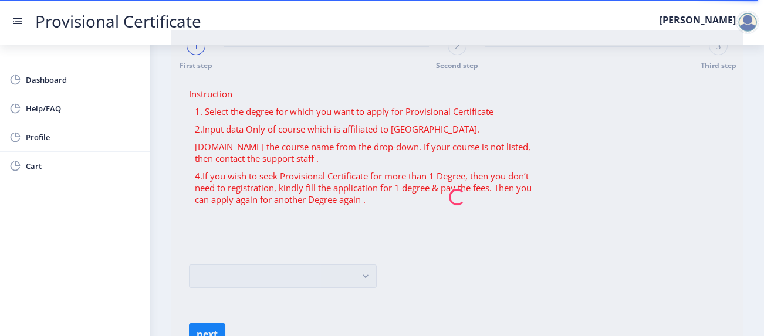
scroll to position [68, 0]
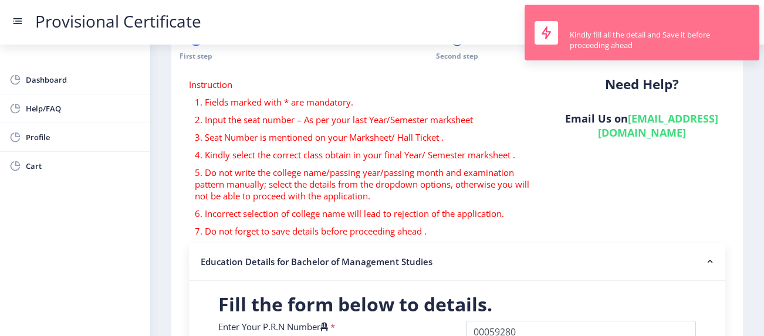
click at [652, 41] on div "Kindly fill all the detail and Save it before proceeding ahead" at bounding box center [660, 39] width 180 height 21
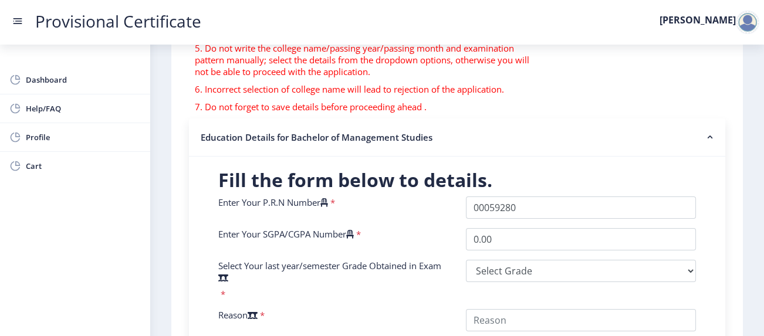
scroll to position [196, 0]
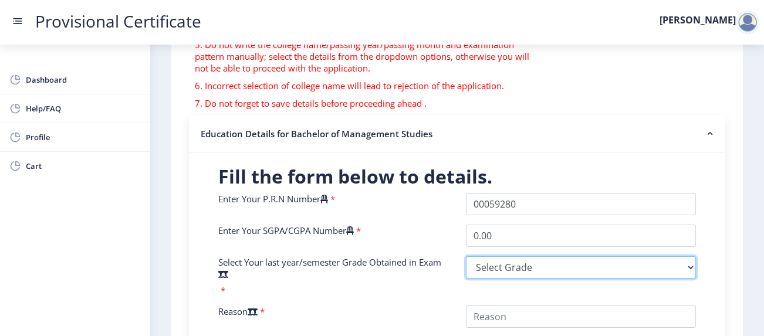
click at [565, 256] on select "Select Grade O A+ A B+ B C D F(Fail)" at bounding box center [581, 267] width 230 height 22
click at [554, 256] on select "Select Grade O A+ A B+ B C D F(Fail)" at bounding box center [581, 267] width 230 height 22
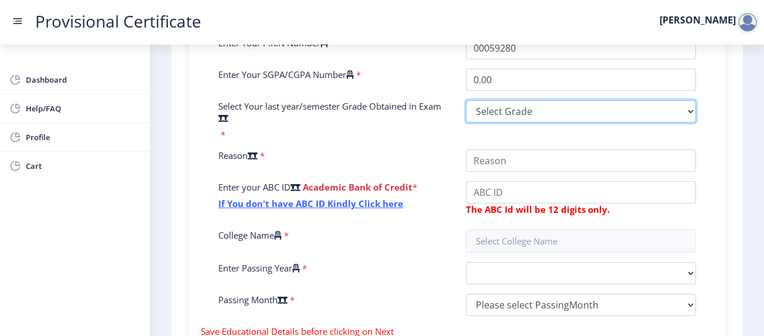
scroll to position [397, 0]
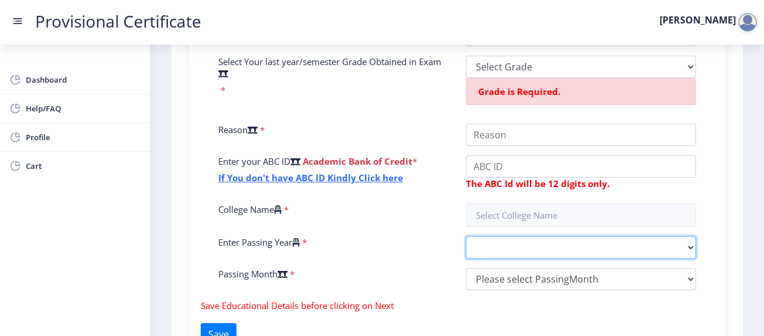
click at [563, 236] on div "2025 2024 2023 2022 2021 2020 2019 2018 2017 2016 2015 2014 2013 2012 2011 2010…" at bounding box center [581, 247] width 248 height 22
select select "2025"
click at [466, 236] on select "2025 2024 2023 2022 2021 2020 2019 2018 2017 2016 2015 2014 2013 2012 2011 2010…" at bounding box center [581, 247] width 230 height 22
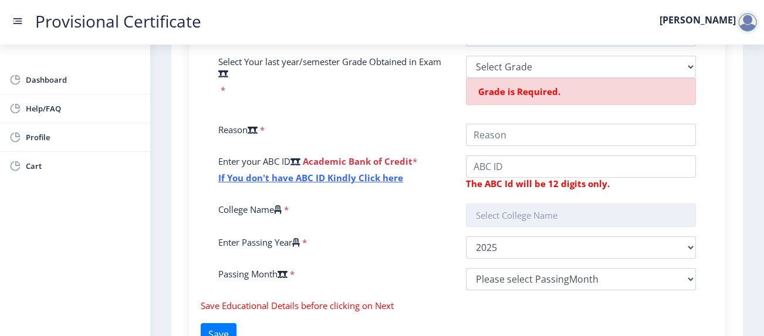
click at [543, 204] on input "text" at bounding box center [581, 215] width 230 height 23
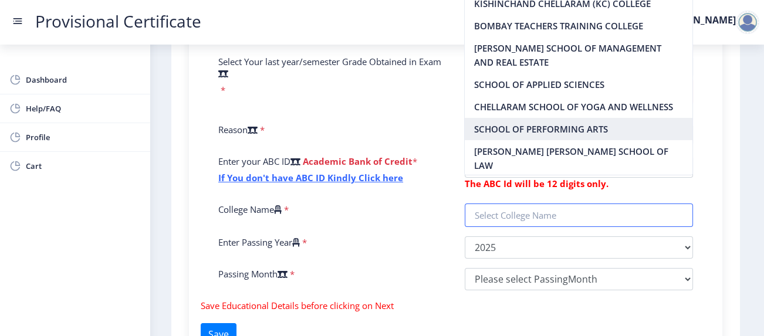
scroll to position [0, 0]
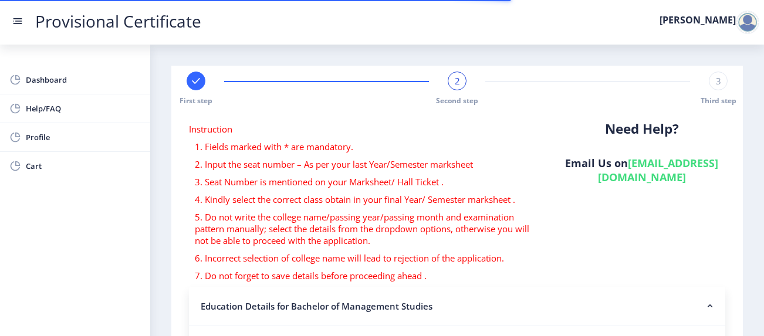
select select
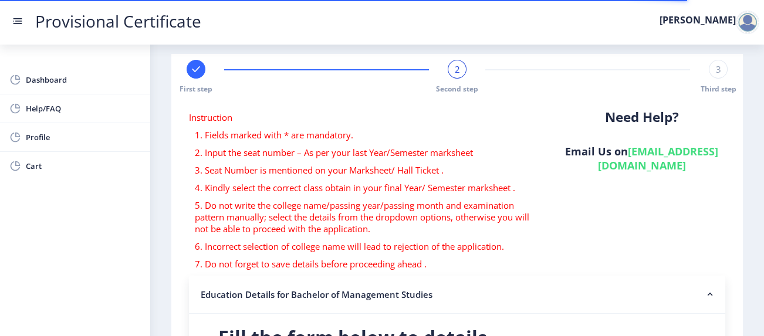
scroll to position [13, 0]
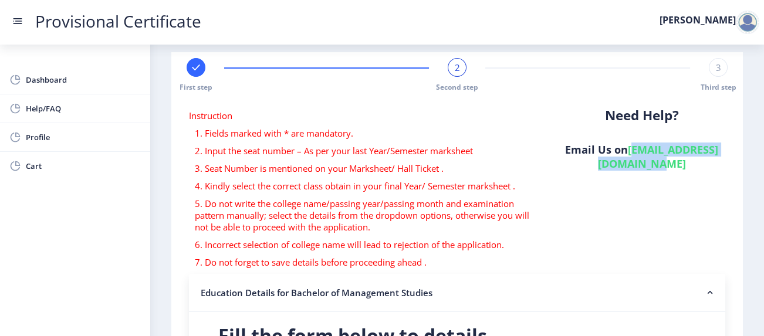
drag, startPoint x: 567, startPoint y: 164, endPoint x: 716, endPoint y: 168, distance: 149.1
click at [716, 168] on h6 "Email Us on hsncpdc@studentscenter.in" at bounding box center [641, 157] width 167 height 28
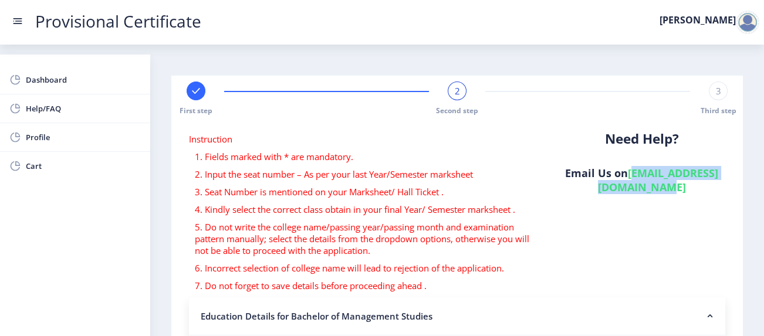
copy link "[EMAIL_ADDRESS][DOMAIN_NAME]"
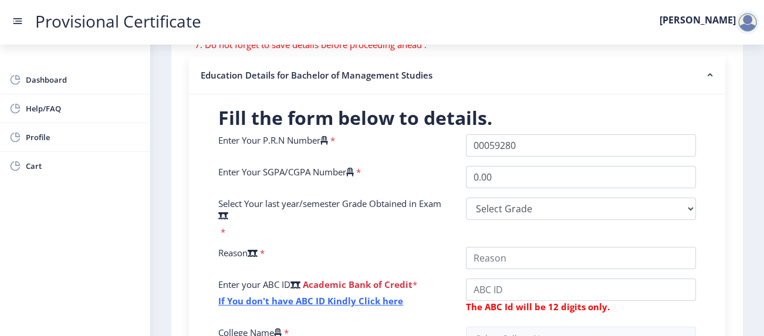
scroll to position [287, 0]
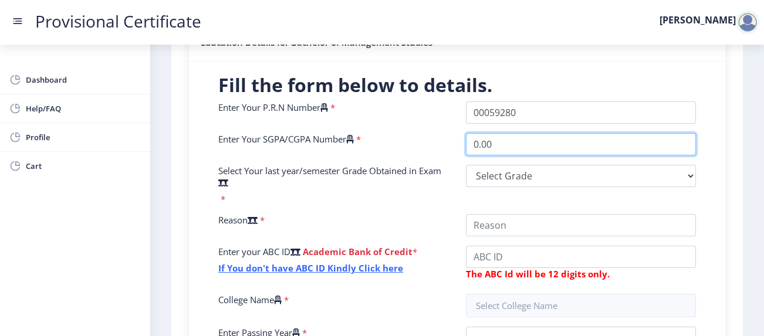
click at [529, 133] on input "0.00" at bounding box center [581, 144] width 230 height 22
type input "0"
type input "9.21"
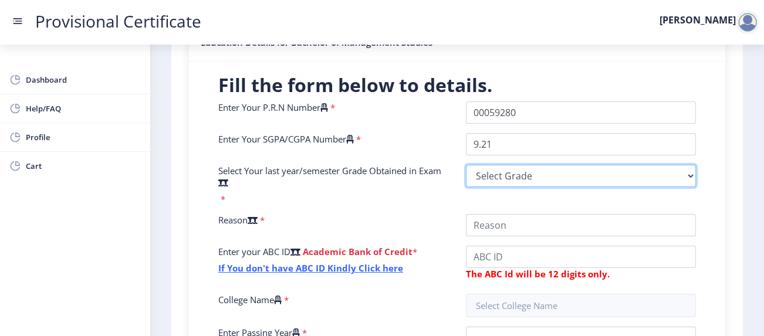
click at [524, 165] on select "Select Grade O A+ A B+ B C D F(Fail)" at bounding box center [581, 176] width 230 height 22
select select "A+"
click at [466, 165] on select "Select Grade O A+ A B+ B C D F(Fail)" at bounding box center [581, 176] width 230 height 22
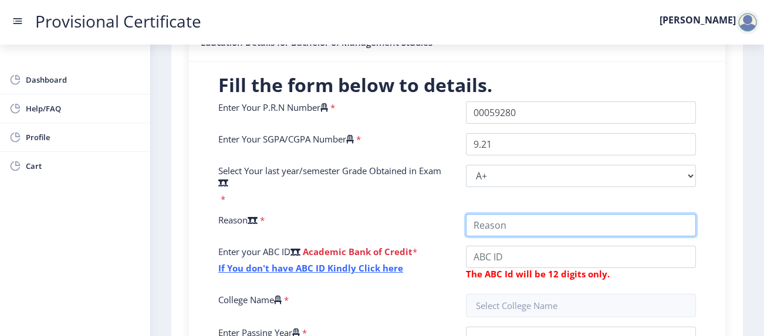
click at [529, 214] on input "College Name" at bounding box center [581, 225] width 230 height 22
type input "want to apply to universities aboard."
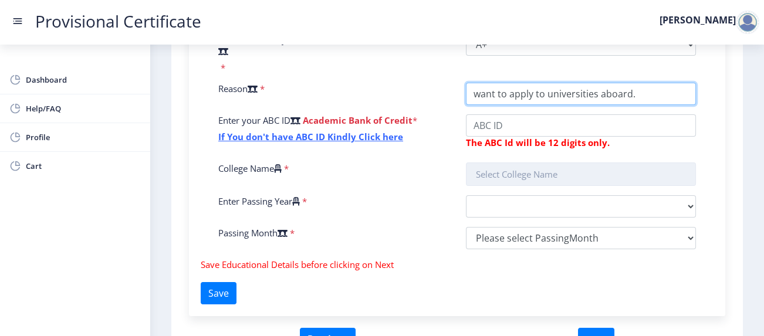
scroll to position [396, 0]
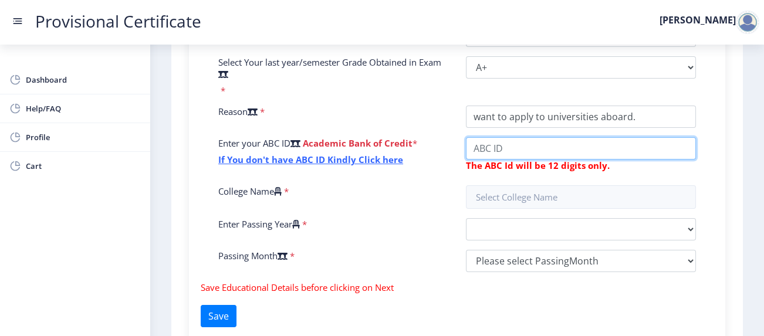
click at [516, 137] on input "College Name" at bounding box center [581, 148] width 230 height 22
type input "517654701931"
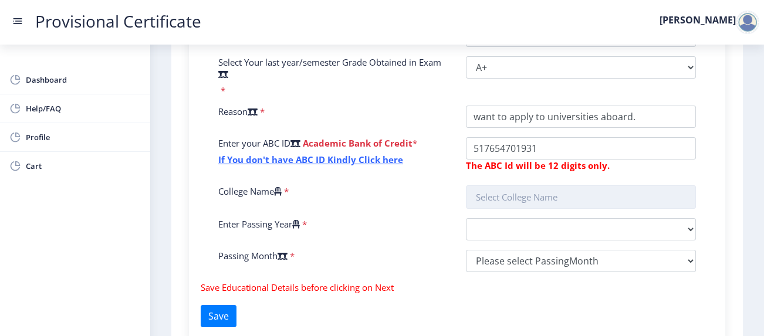
click at [516, 185] on input "text" at bounding box center [581, 196] width 230 height 23
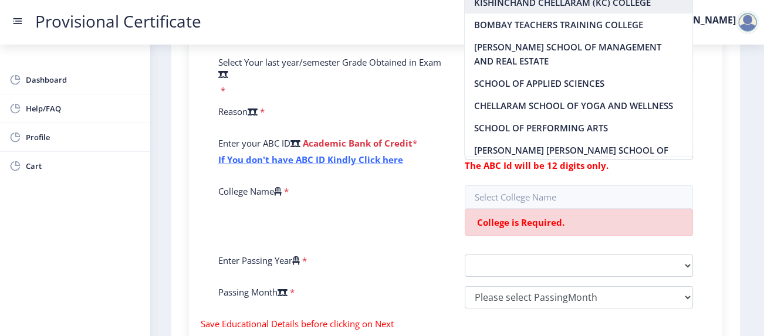
click at [553, 3] on nb-option "KISHINCHAND CHELLARAM (KC) COLLEGE" at bounding box center [578, 2] width 227 height 22
type input "KISHINCHAND CHELLARAM (KC) COLLEGE"
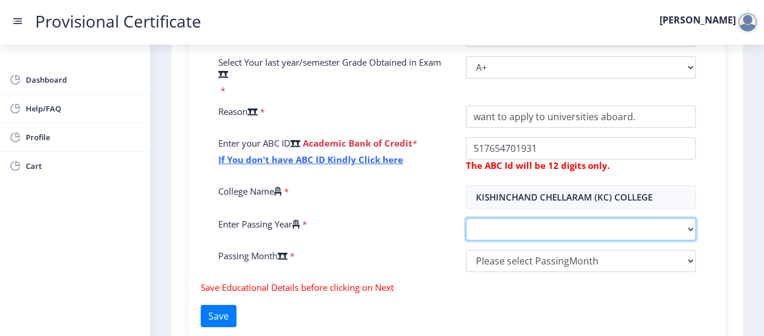
click at [519, 218] on select "2025 2024 2023 2022 2021 2020 2019 2018 2017 2016 2015 2014 2013 2012 2011 2010…" at bounding box center [581, 229] width 230 height 22
select select "2025"
click at [466, 218] on select "2025 2024 2023 2022 2021 2020 2019 2018 2017 2016 2015 2014 2013 2012 2011 2010…" at bounding box center [581, 229] width 230 height 22
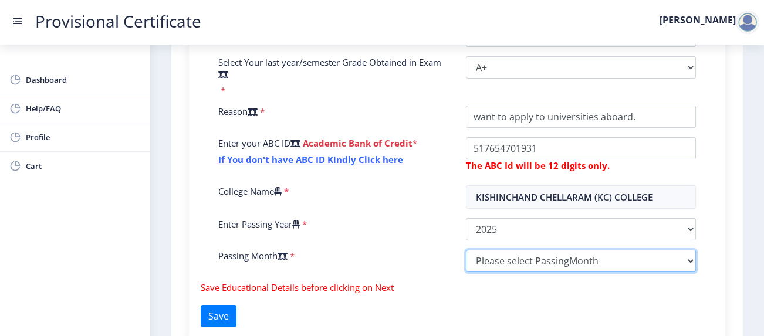
click at [503, 250] on select "Please select PassingMonth (01) January (02) February (03) March (04) April (05…" at bounding box center [581, 261] width 230 height 22
click at [466, 250] on select "Please select PassingMonth (01) January (02) February (03) March (04) April (05…" at bounding box center [581, 261] width 230 height 22
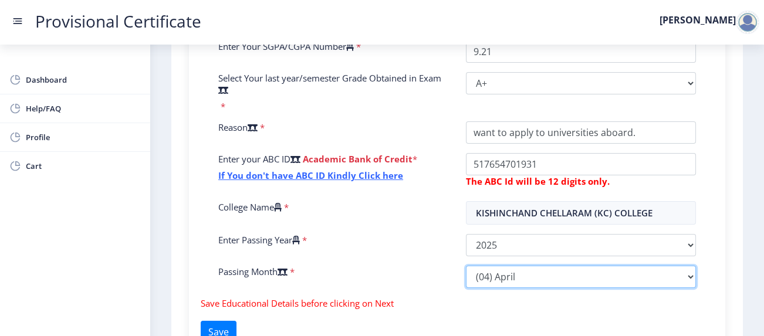
scroll to position [423, 0]
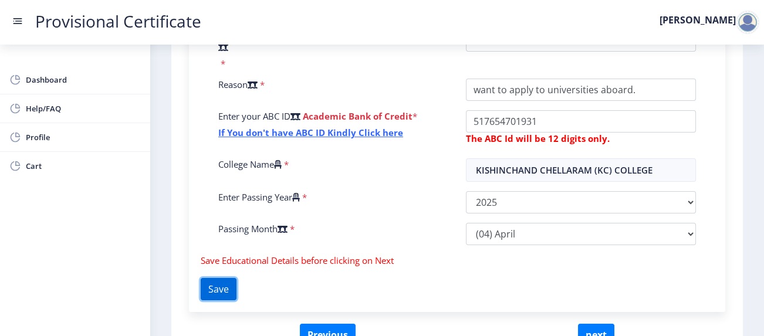
click at [236, 278] on button "Save" at bounding box center [219, 289] width 36 height 22
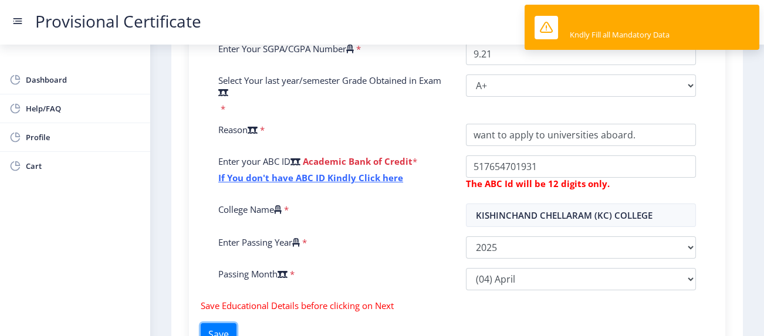
scroll to position [373, 0]
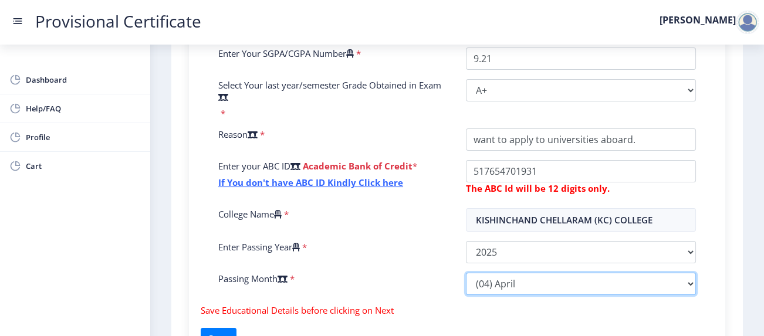
click at [595, 273] on select "Please select PassingMonth (01) January (02) February (03) March (04) April (05…" at bounding box center [581, 284] width 230 height 22
select select "May"
click at [466, 273] on select "Please select PassingMonth (01) January (02) February (03) March (04) April (05…" at bounding box center [581, 284] width 230 height 22
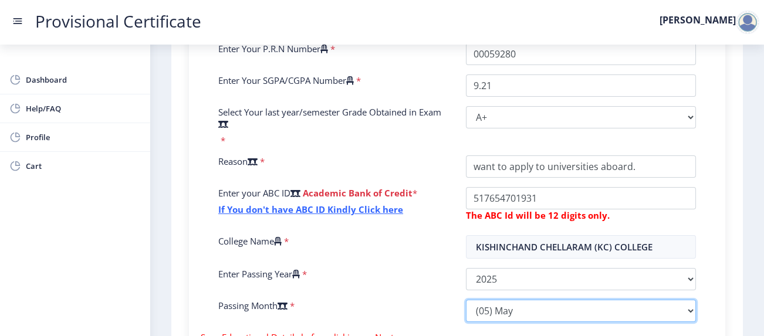
scroll to position [346, 0]
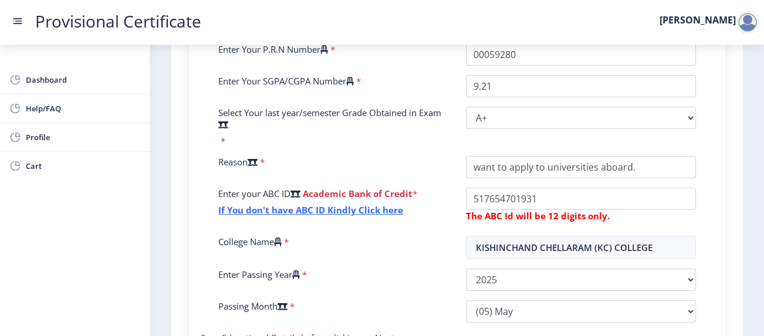
click at [739, 63] on div "First step 2 Second step 3 Third step Instruction 1. Fields marked with * are m…" at bounding box center [456, 93] width 571 height 698
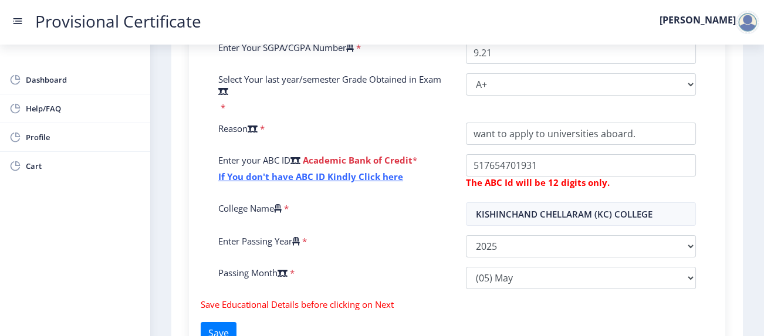
scroll to position [383, 0]
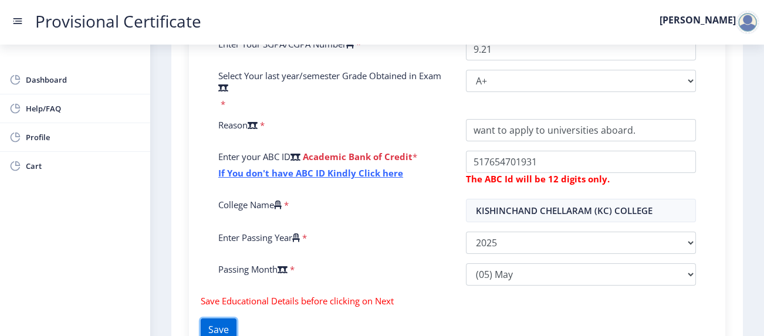
click at [230, 319] on button "Save" at bounding box center [219, 330] width 36 height 22
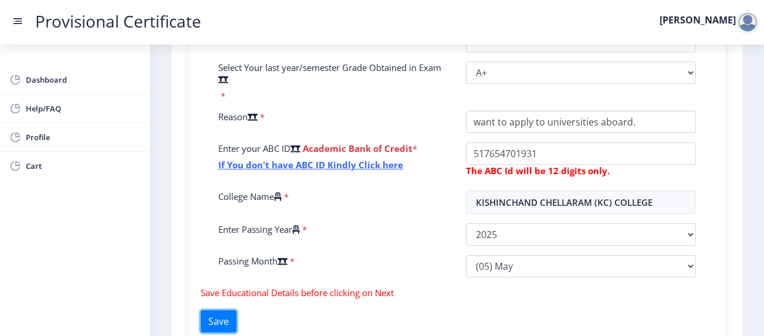
scroll to position [405, 0]
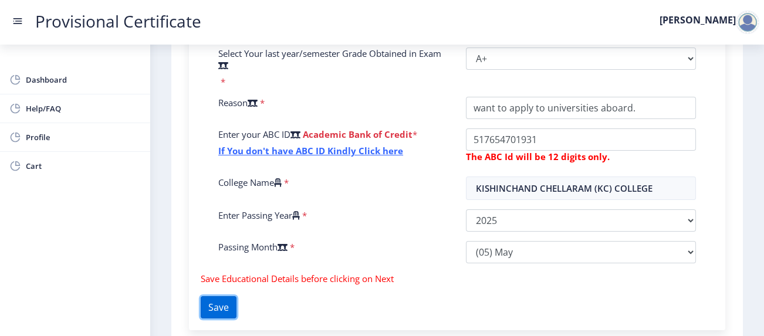
click at [236, 296] on button "Save" at bounding box center [219, 307] width 36 height 22
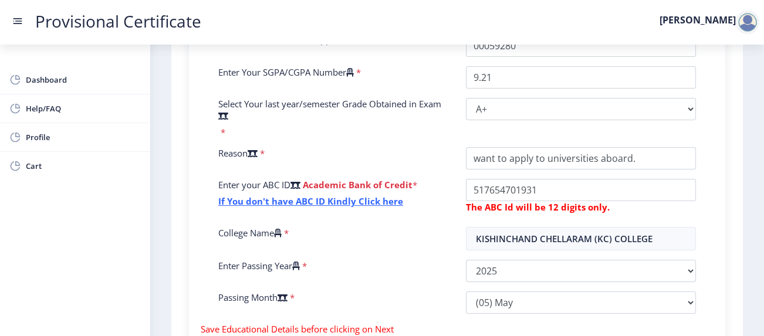
scroll to position [419, 0]
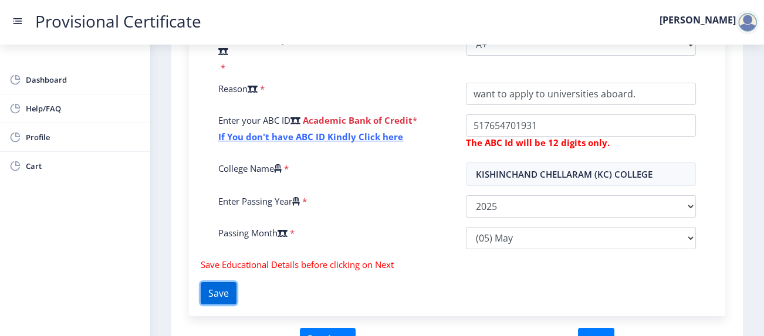
click at [218, 282] on button "Save" at bounding box center [219, 293] width 36 height 22
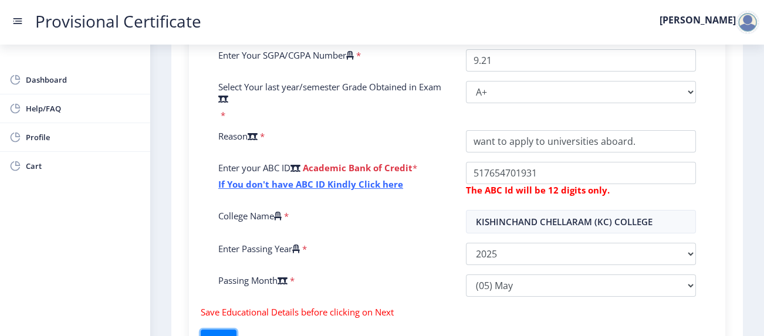
scroll to position [373, 0]
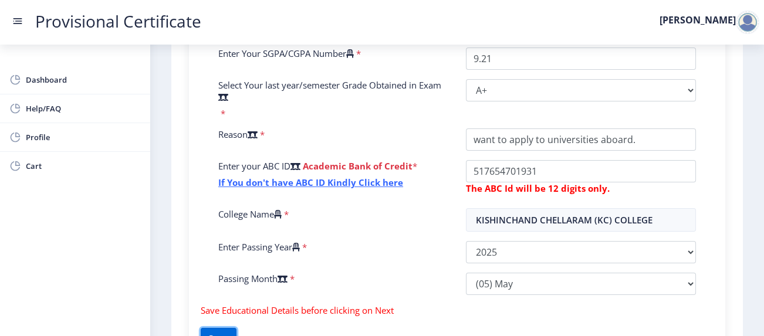
click at [232, 328] on button "Save" at bounding box center [219, 339] width 36 height 22
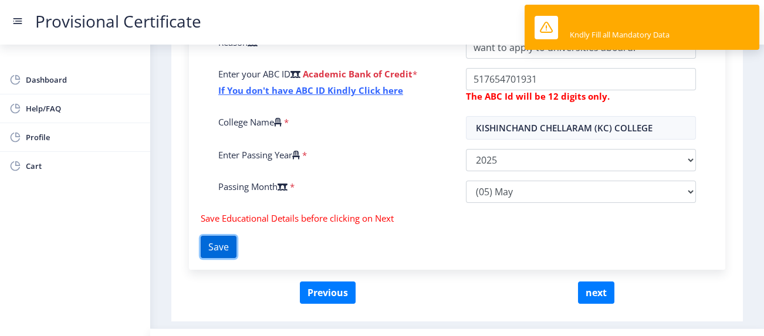
scroll to position [465, 0]
click at [210, 236] on button "Save" at bounding box center [219, 247] width 36 height 22
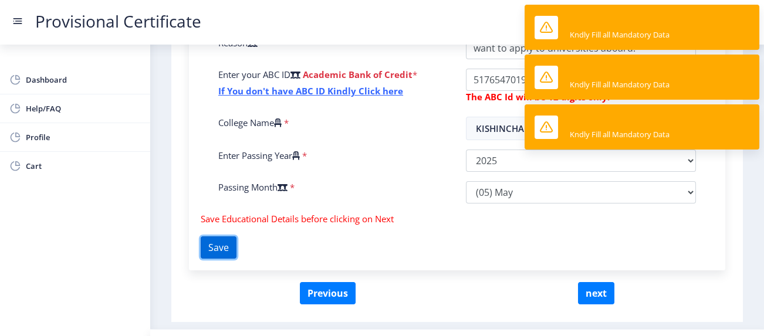
click at [210, 236] on button "Save" at bounding box center [219, 247] width 36 height 22
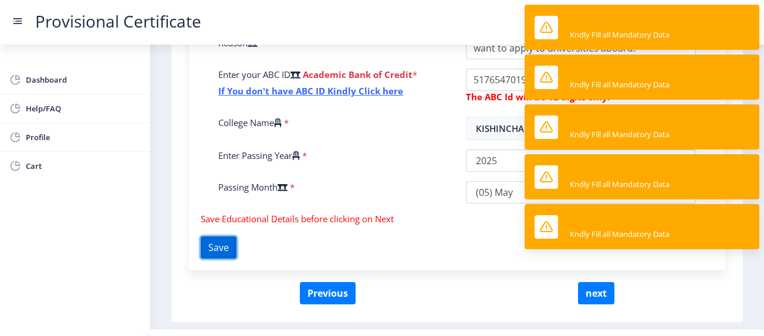
click at [210, 236] on button "Save" at bounding box center [219, 247] width 36 height 22
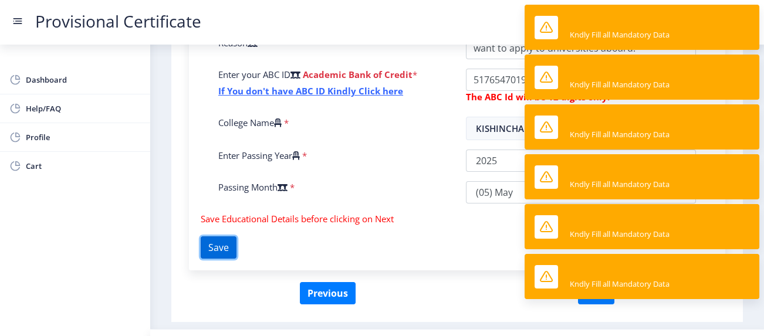
click at [210, 236] on button "Save" at bounding box center [219, 247] width 36 height 22
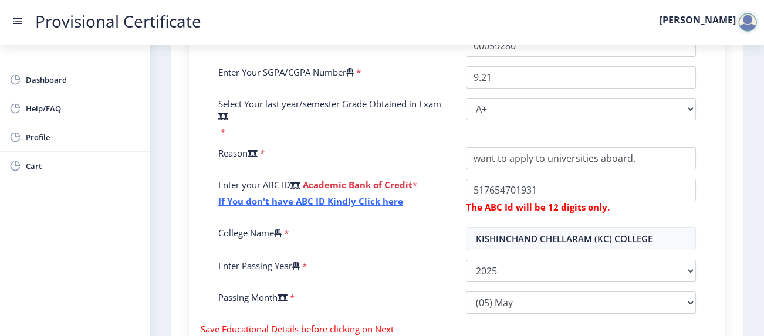
scroll to position [355, 0]
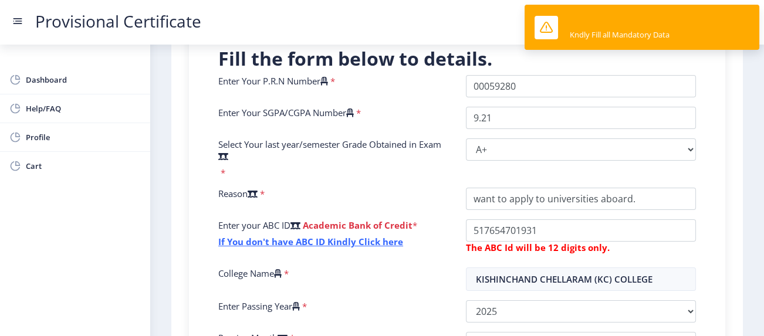
scroll to position [305, 0]
